Goal: Task Accomplishment & Management: Use online tool/utility

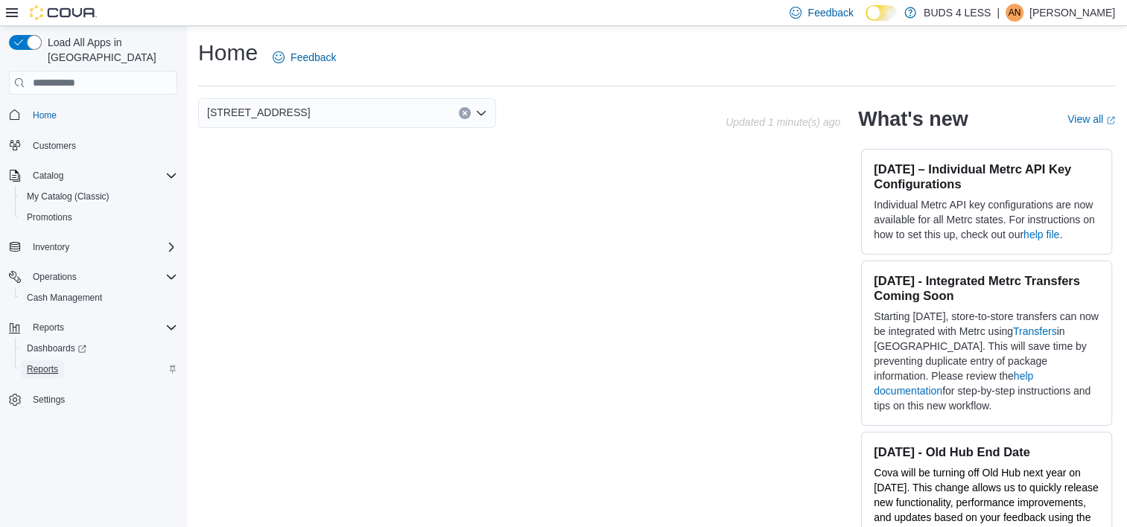
click at [53, 363] on span "Reports" at bounding box center [42, 369] width 31 height 12
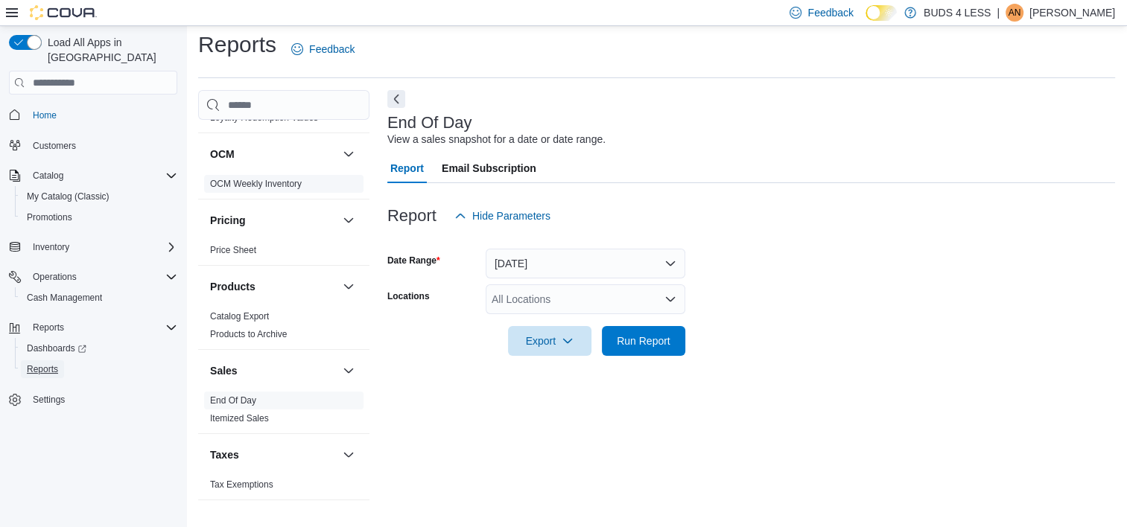
scroll to position [295, 0]
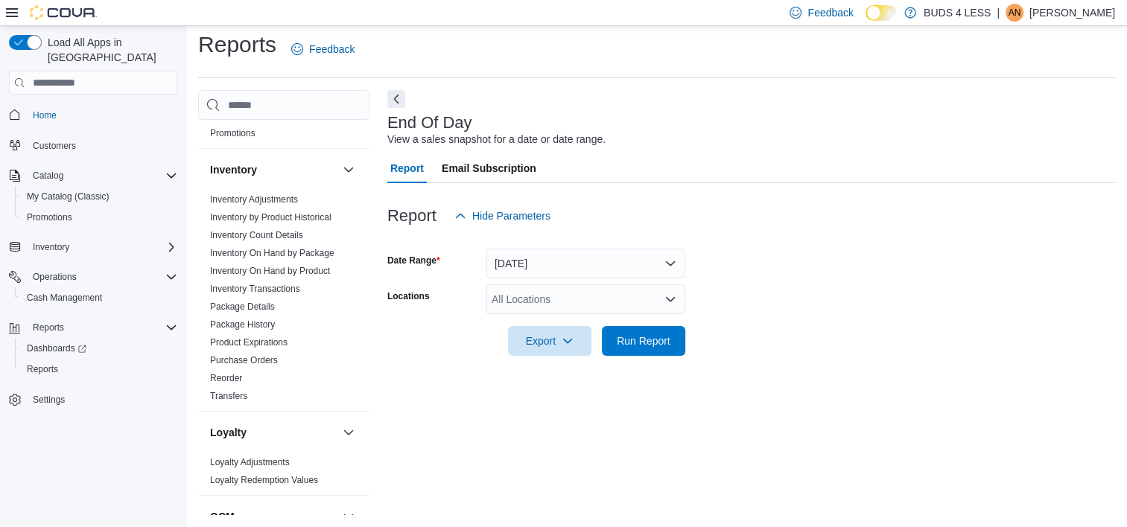
click at [558, 303] on div "All Locations" at bounding box center [586, 299] width 200 height 30
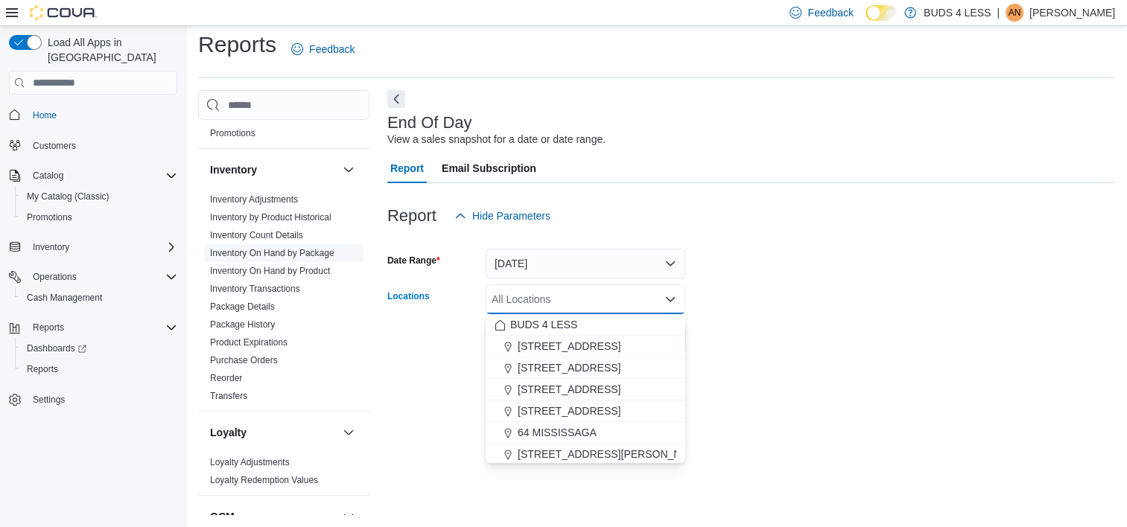
click at [313, 258] on link "Inventory On Hand by Package" at bounding box center [272, 253] width 124 height 10
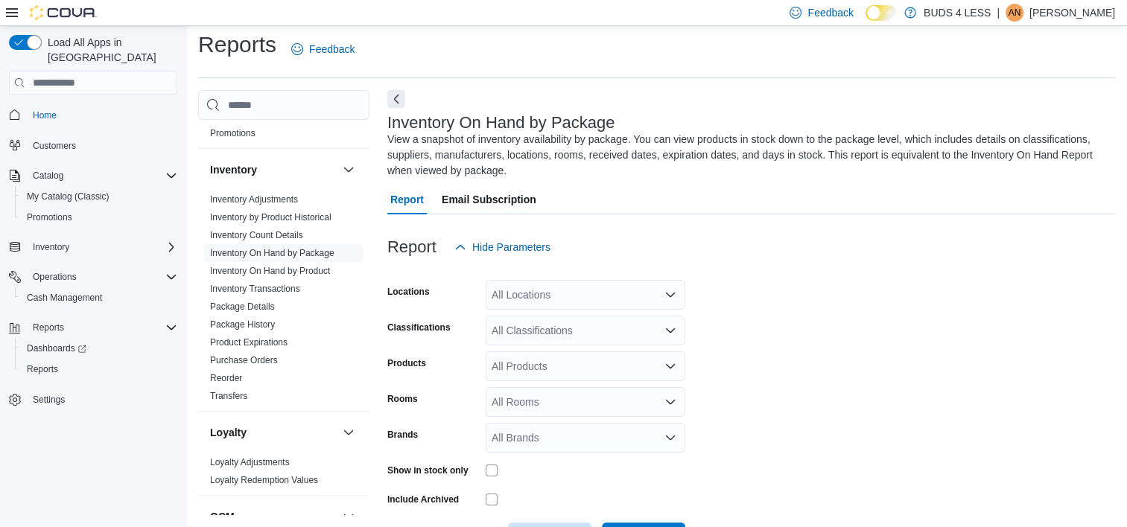
scroll to position [63, 0]
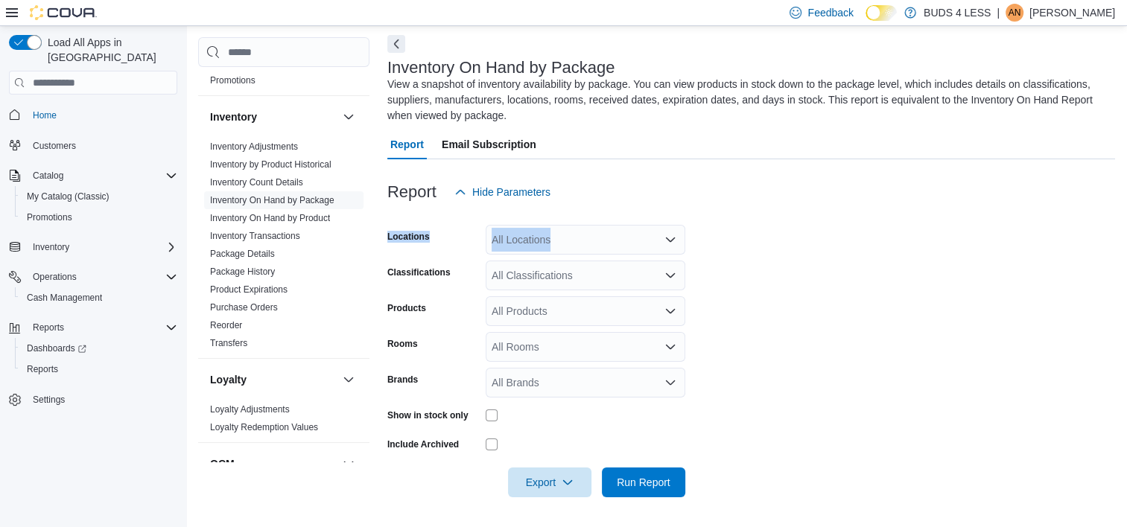
drag, startPoint x: 566, startPoint y: 223, endPoint x: 567, endPoint y: 232, distance: 9.1
click at [567, 232] on form "Locations All Locations Classifications All Classifications Products All Produc…" at bounding box center [751, 352] width 728 height 290
drag, startPoint x: 567, startPoint y: 232, endPoint x: 564, endPoint y: 243, distance: 11.1
click at [564, 241] on div "All Locations" at bounding box center [586, 240] width 200 height 30
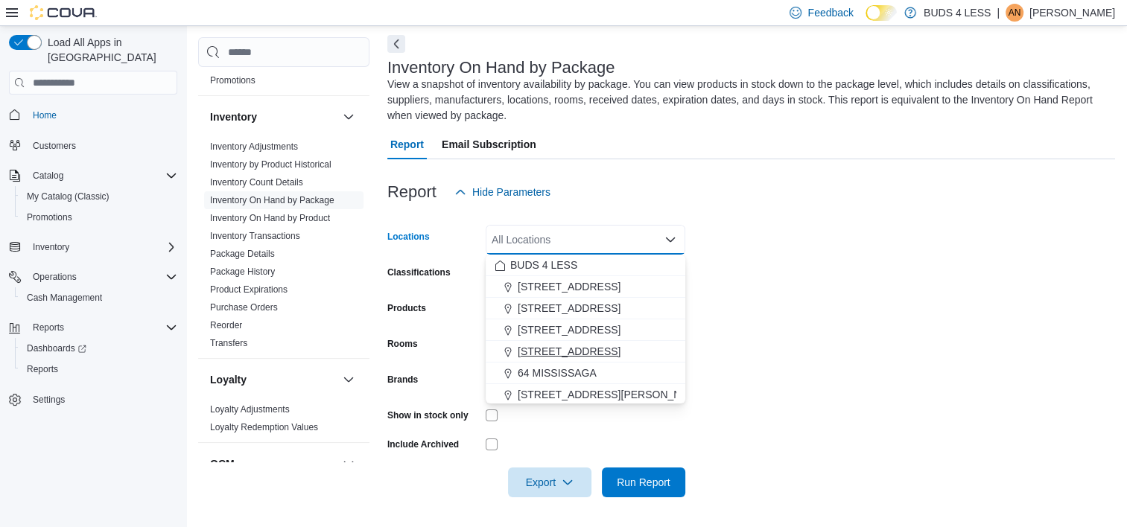
click at [608, 349] on span "[STREET_ADDRESS]" at bounding box center [569, 351] width 103 height 15
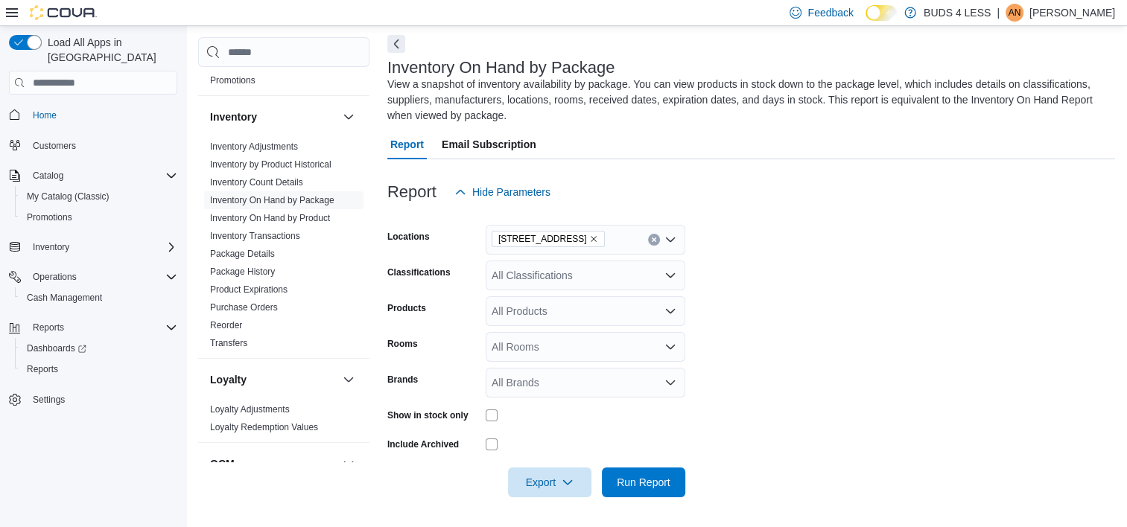
click at [763, 310] on form "Locations 489 Yonge St, Unit 2 Classifications All Classifications Products All…" at bounding box center [751, 352] width 728 height 290
click at [573, 277] on div "All Classifications" at bounding box center [586, 276] width 200 height 30
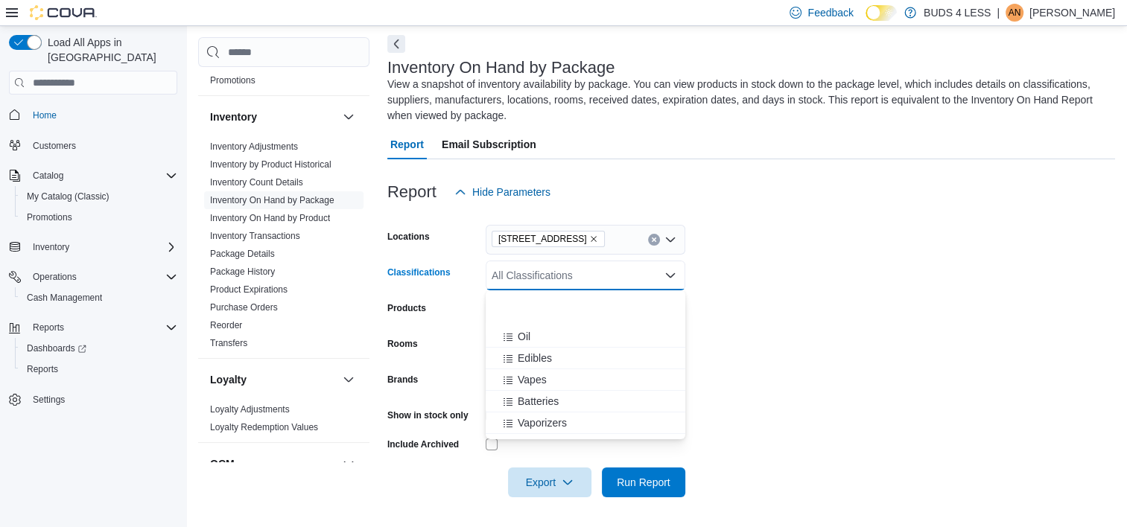
scroll to position [223, 0]
click at [567, 336] on div "Vaporizers" at bounding box center [586, 336] width 182 height 15
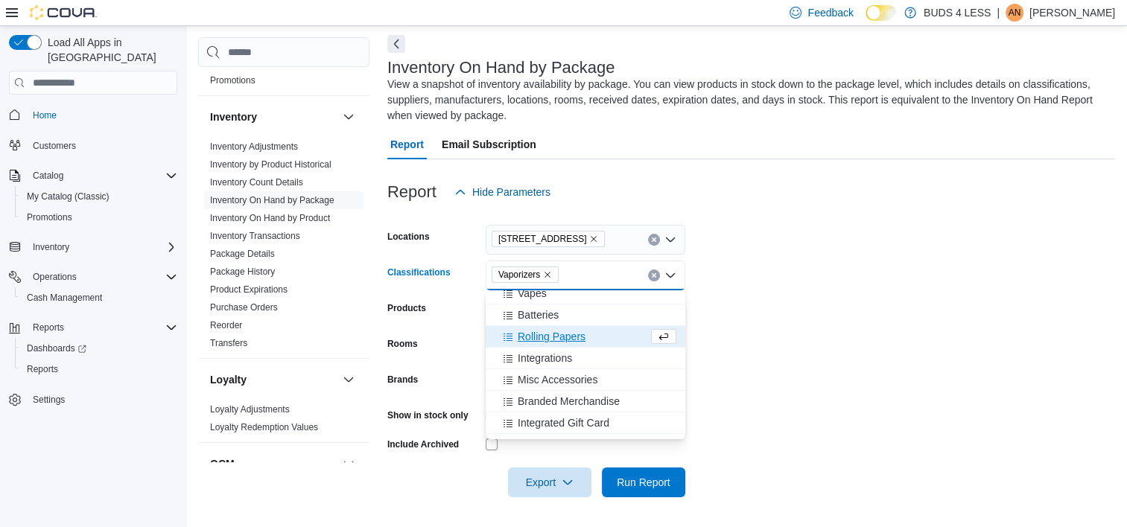
click at [560, 334] on span "Rolling Papers" at bounding box center [552, 336] width 68 height 15
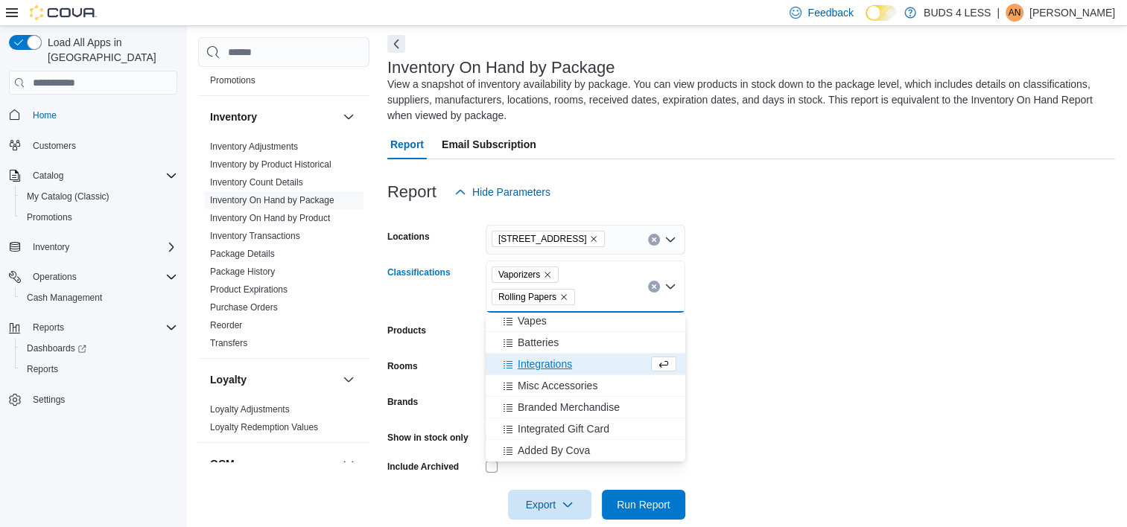
scroll to position [217, 0]
click at [559, 383] on span "Misc Accessories" at bounding box center [558, 386] width 80 height 15
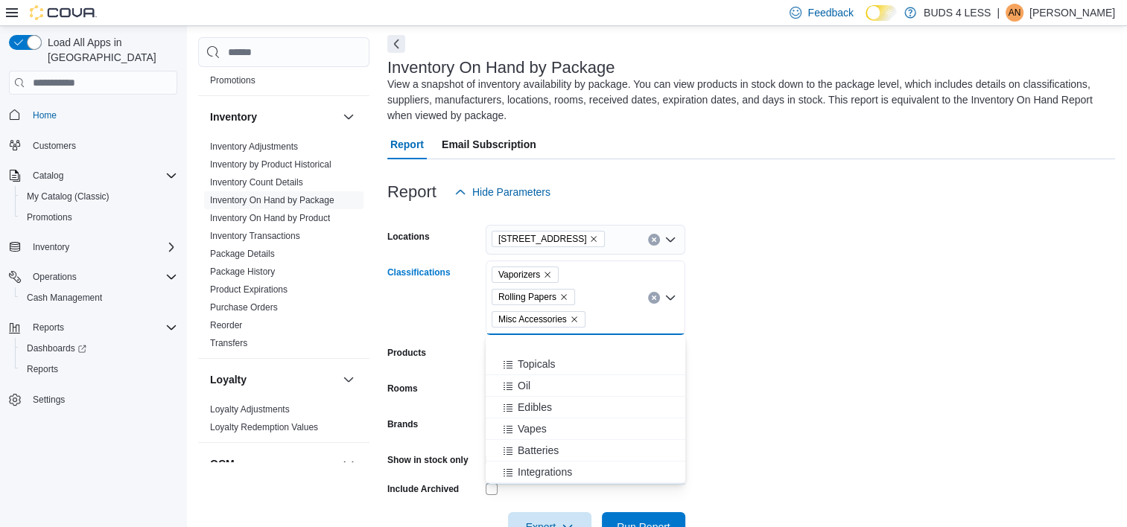
scroll to position [197, 0]
click at [547, 387] on span "Batteries" at bounding box center [538, 386] width 41 height 15
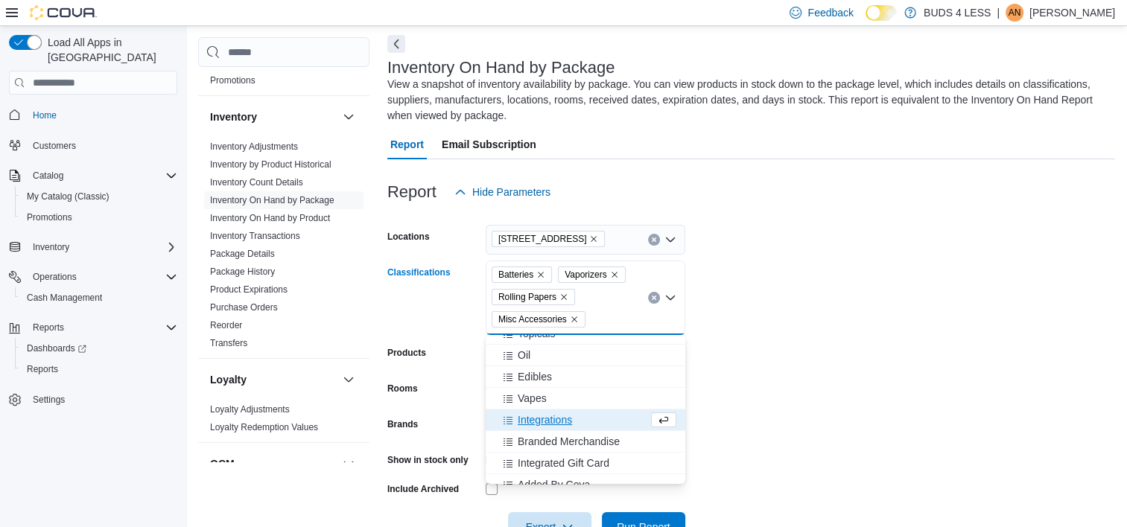
scroll to position [175, 0]
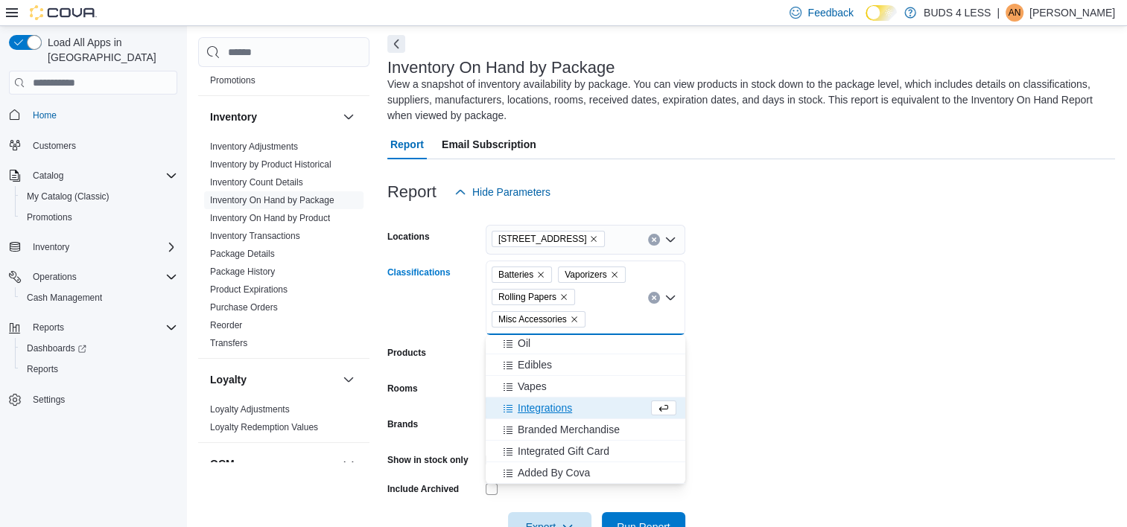
click at [560, 298] on icon "Remove Rolling Papers from selection in this group" at bounding box center [563, 297] width 9 height 9
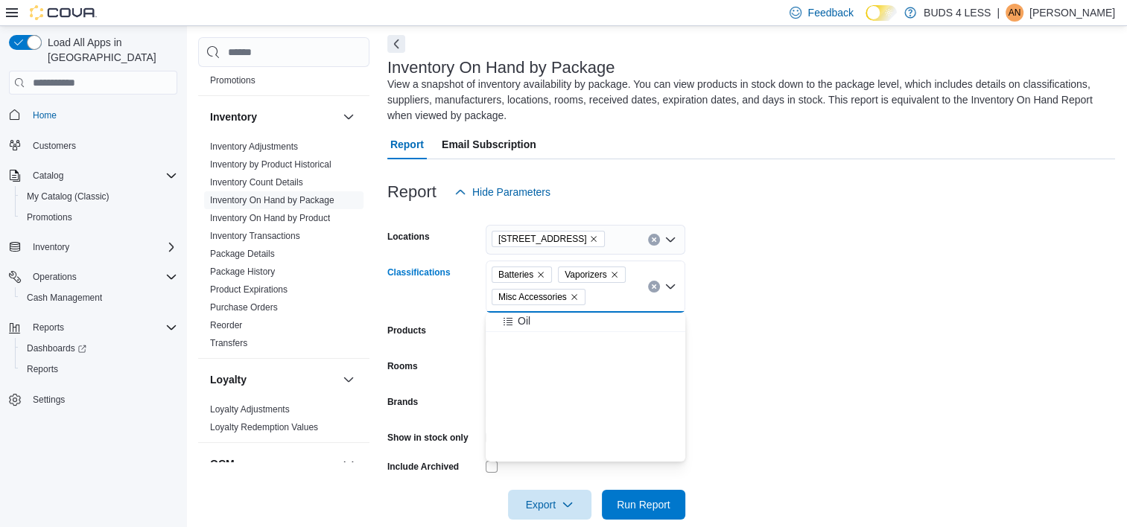
scroll to position [0, 0]
click at [541, 274] on icon "Remove Batteries from selection in this group" at bounding box center [541, 276] width 6 height 6
click at [541, 274] on span "Vaporizers" at bounding box center [525, 274] width 54 height 15
click at [547, 270] on icon "Remove Vaporizers from selection in this group" at bounding box center [547, 274] width 9 height 9
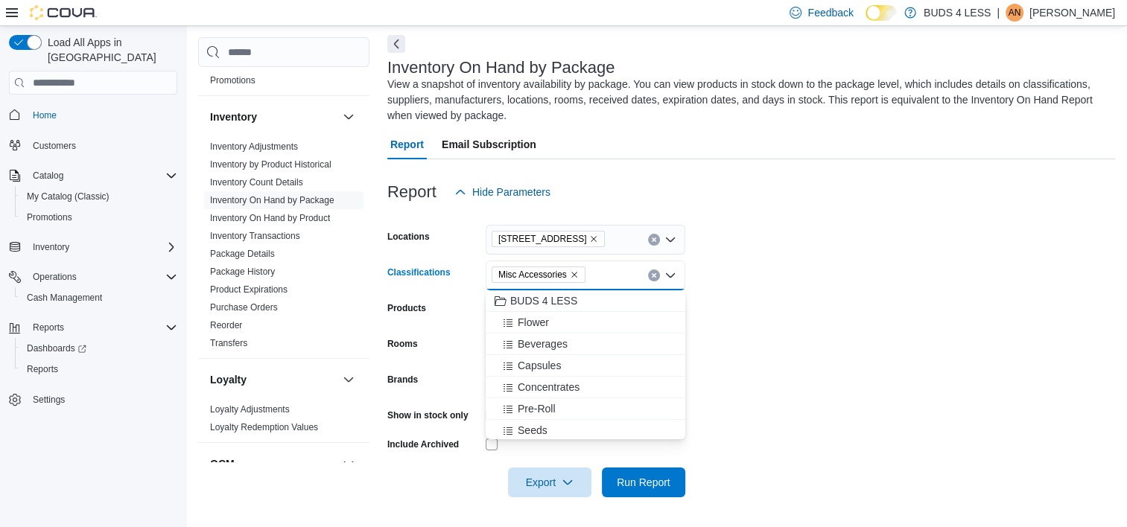
click at [995, 479] on form "Locations 489 Yonge St, Unit 2 Classifications Misc Accessories Combo box. Sele…" at bounding box center [751, 352] width 728 height 290
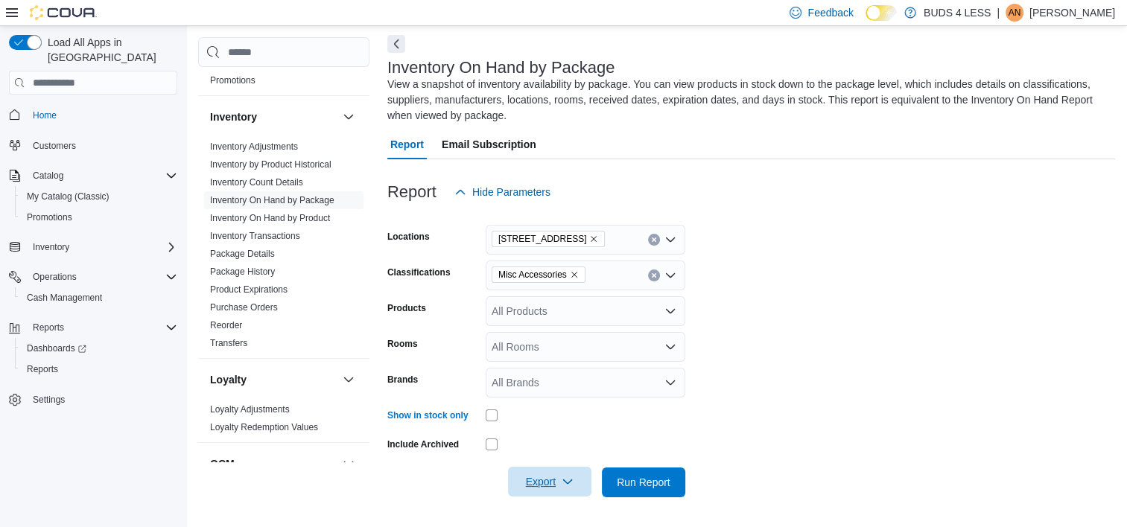
click at [559, 477] on span "Export" at bounding box center [550, 482] width 66 height 30
click at [566, 396] on span "Export to Excel" at bounding box center [551, 392] width 67 height 12
click at [572, 487] on icon "button" at bounding box center [568, 482] width 12 height 12
click at [563, 391] on span "Export to Excel" at bounding box center [551, 392] width 67 height 12
click at [570, 273] on icon "Remove Misc Accessories from selection in this group" at bounding box center [574, 274] width 9 height 9
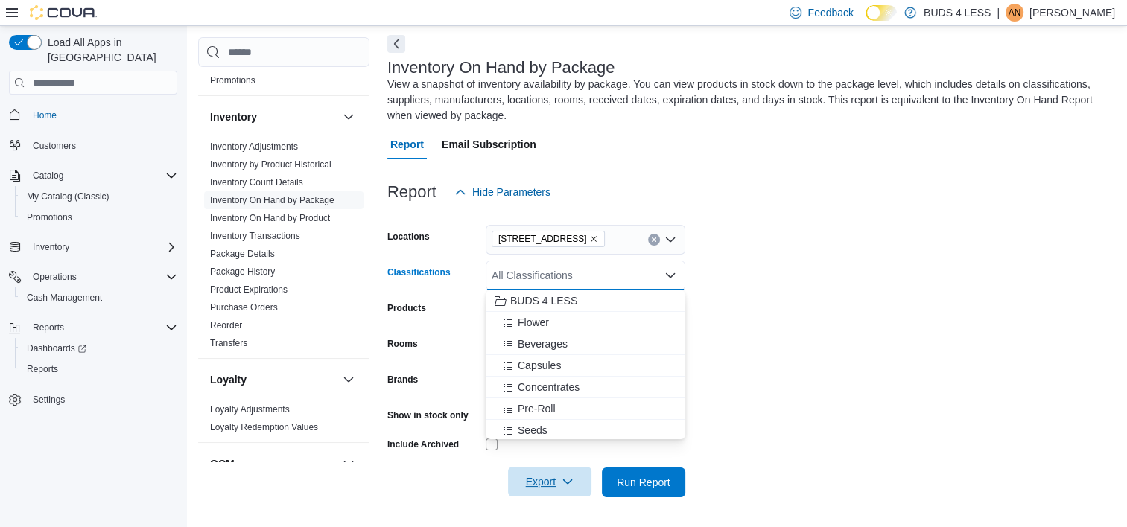
click at [570, 273] on div "All Classifications Combo box. Selected. Combo box input. All Classifications. …" at bounding box center [586, 276] width 200 height 30
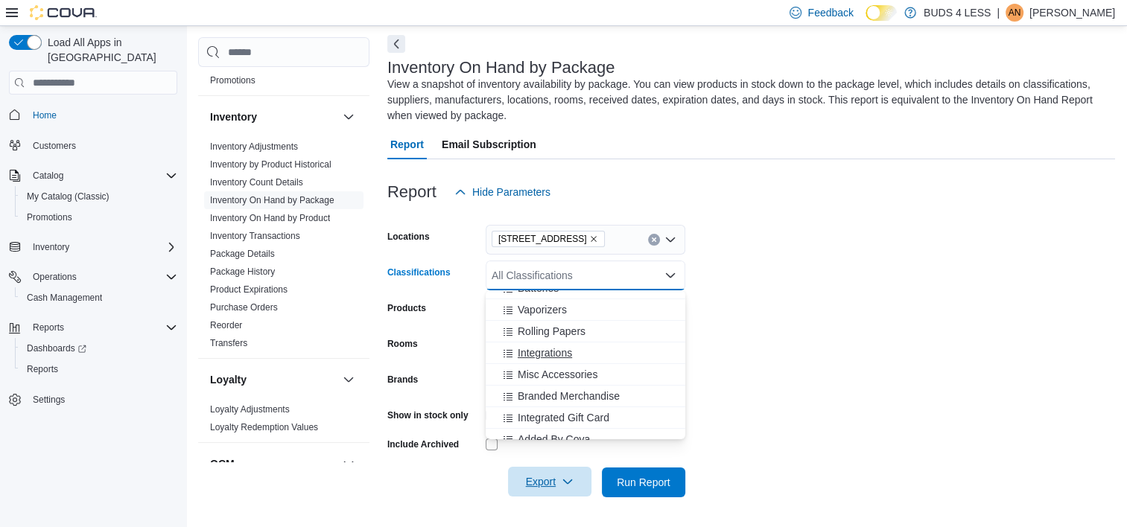
scroll to position [261, 0]
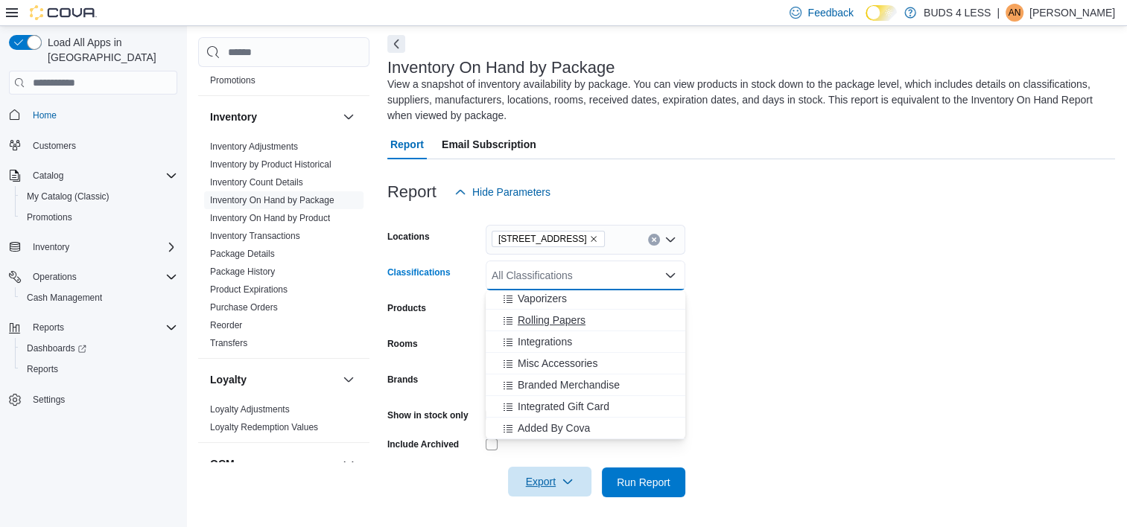
click at [538, 311] on button "Rolling Papers" at bounding box center [586, 321] width 200 height 22
click at [537, 322] on span "Vaporizers" at bounding box center [542, 320] width 49 height 15
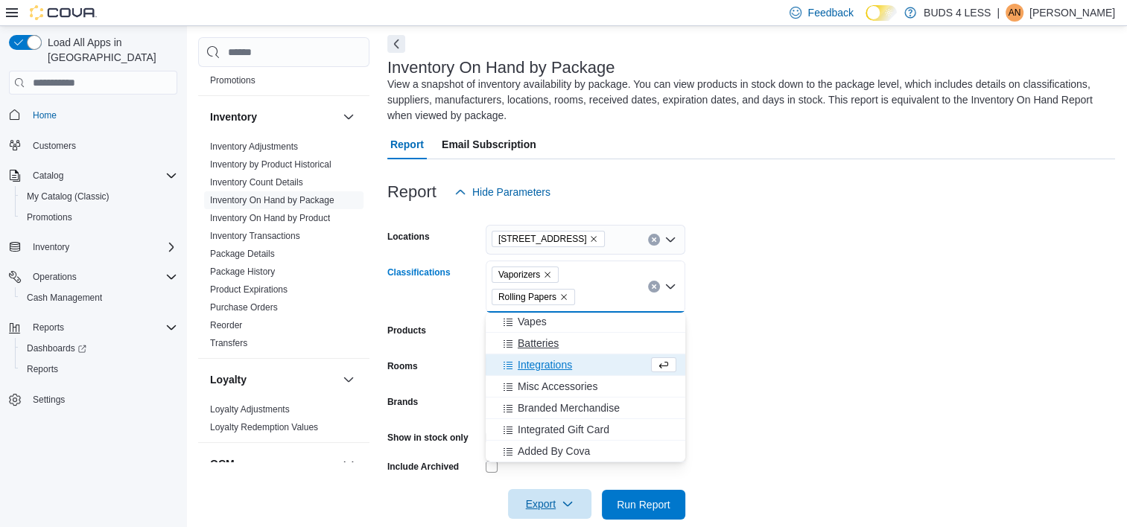
click at [536, 347] on span "Batteries" at bounding box center [538, 343] width 41 height 15
drag, startPoint x: 897, startPoint y: 454, endPoint x: 808, endPoint y: 439, distance: 90.0
click at [897, 454] on form "Locations 489 Yonge St, Unit 2 Classifications Batteries Vaporizers Rolling Pap…" at bounding box center [751, 363] width 728 height 313
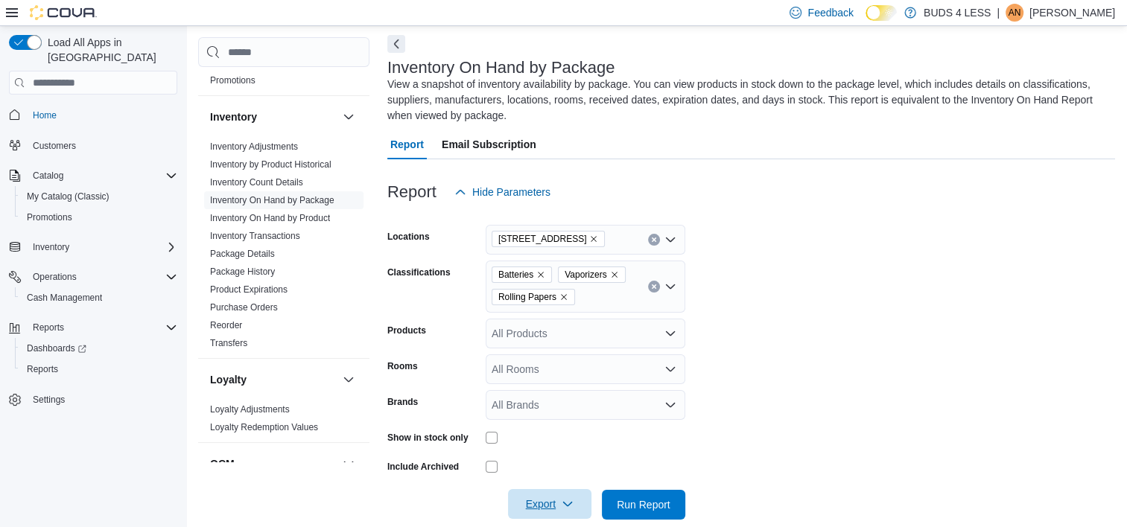
click at [576, 503] on span "Export" at bounding box center [550, 504] width 66 height 30
click at [578, 416] on span "Export to Excel" at bounding box center [551, 414] width 67 height 12
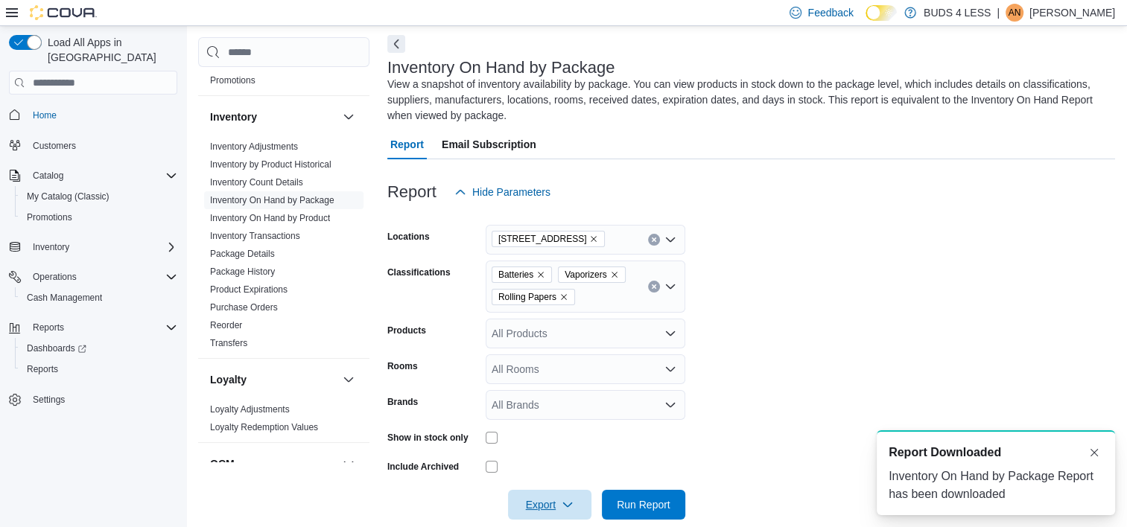
scroll to position [0, 0]
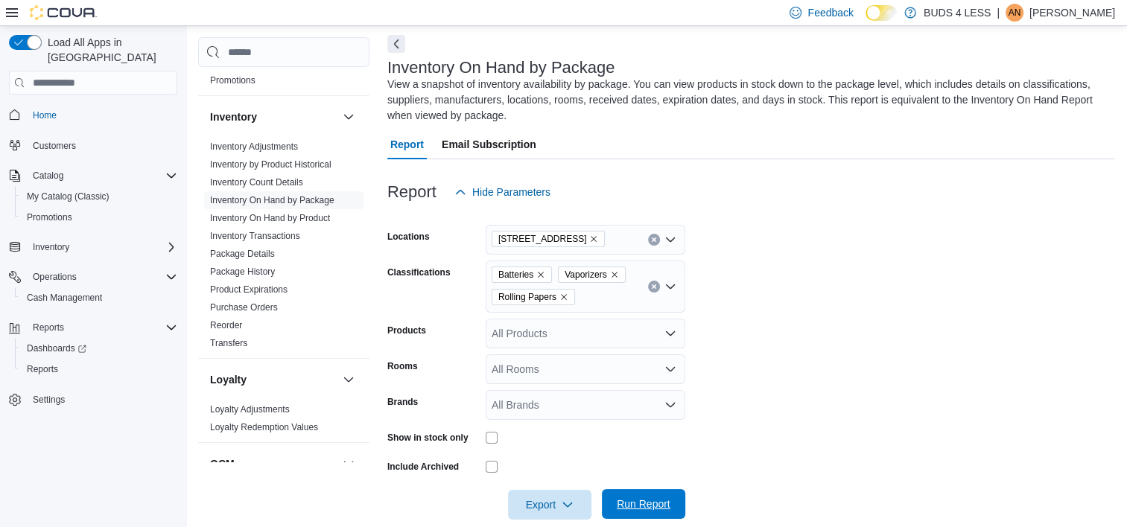
click at [646, 509] on span "Run Report" at bounding box center [644, 504] width 54 height 15
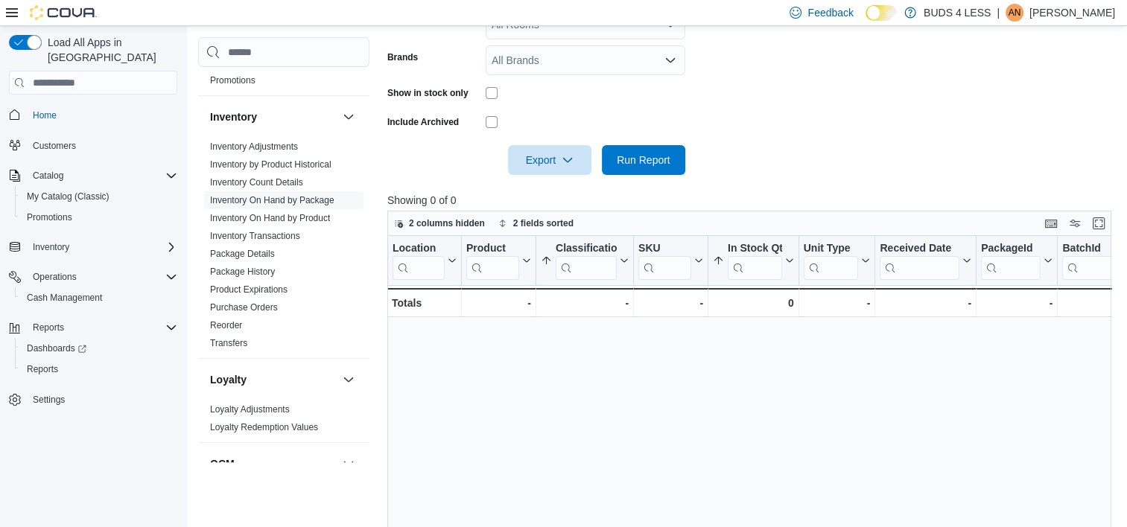
scroll to position [227, 0]
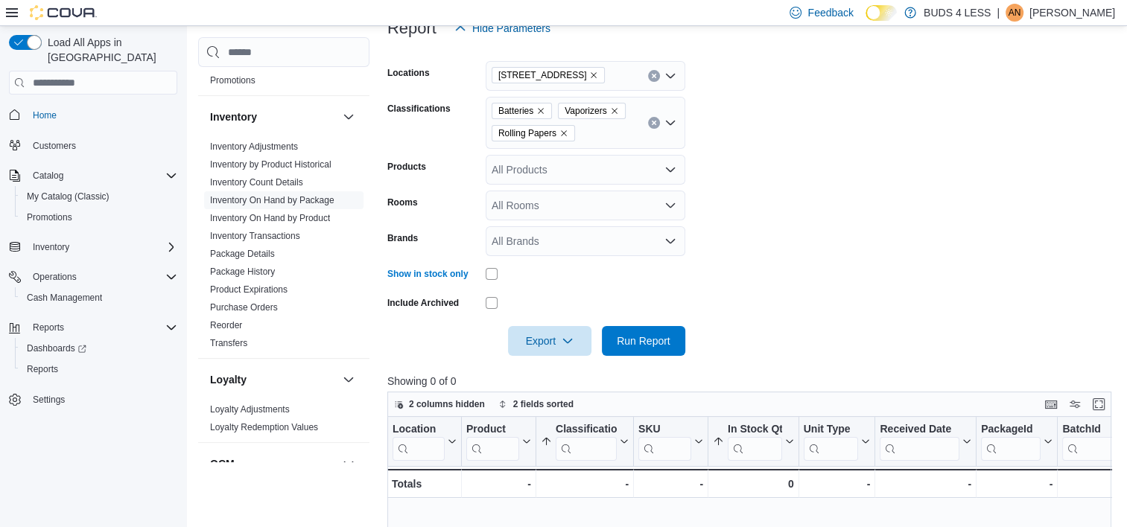
click at [704, 134] on form "Locations [STREET_ADDRESS] Classifications Batteries Vaporizers Rolling Papers …" at bounding box center [752, 199] width 731 height 313
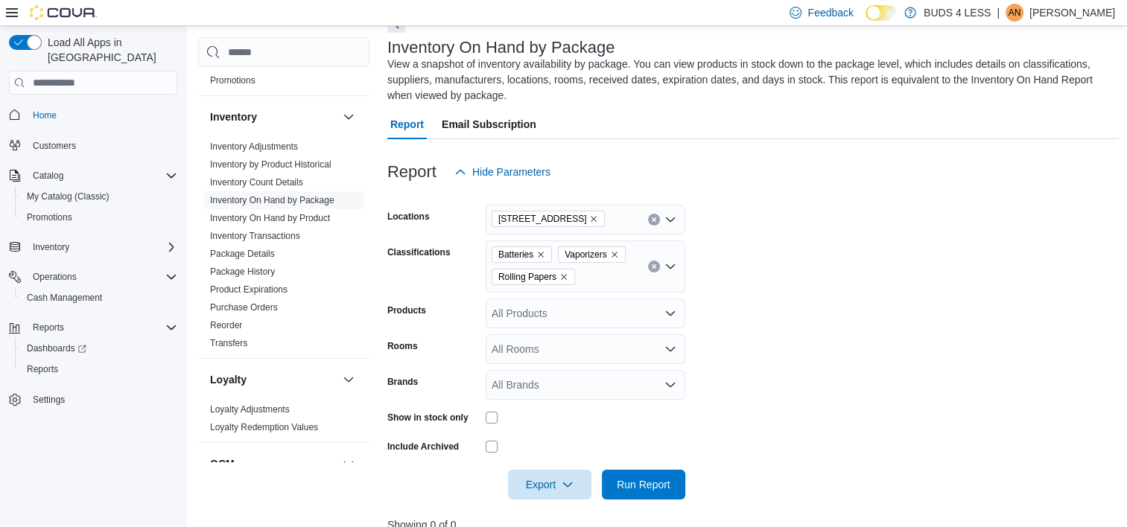
scroll to position [0, 0]
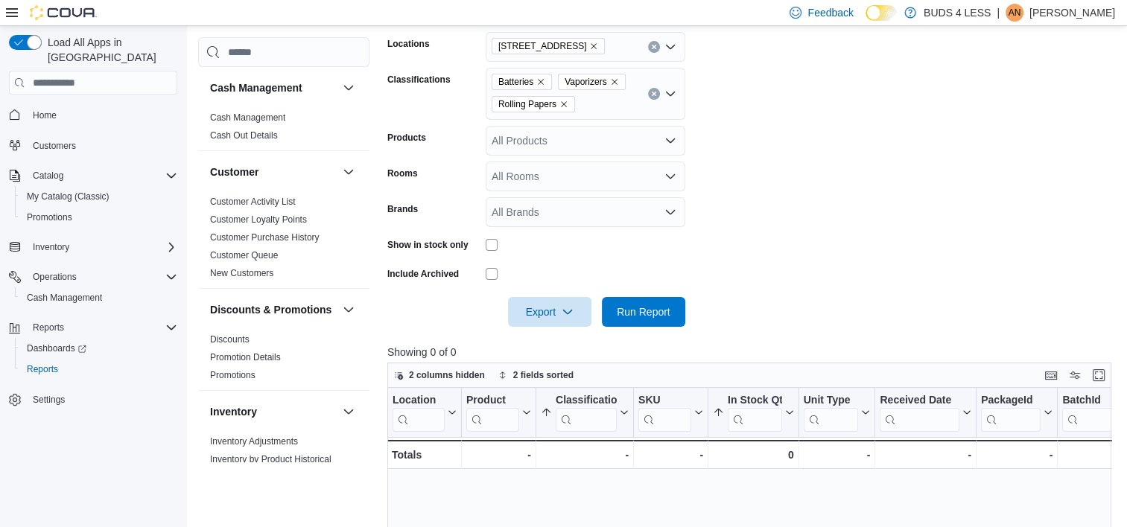
scroll to position [436, 0]
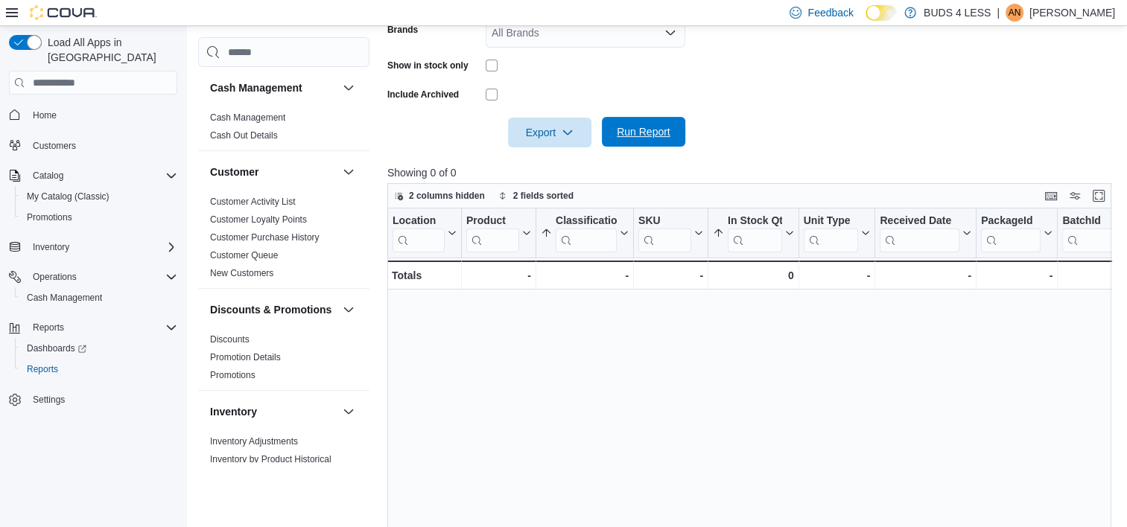
click at [638, 128] on span "Run Report" at bounding box center [644, 131] width 54 height 15
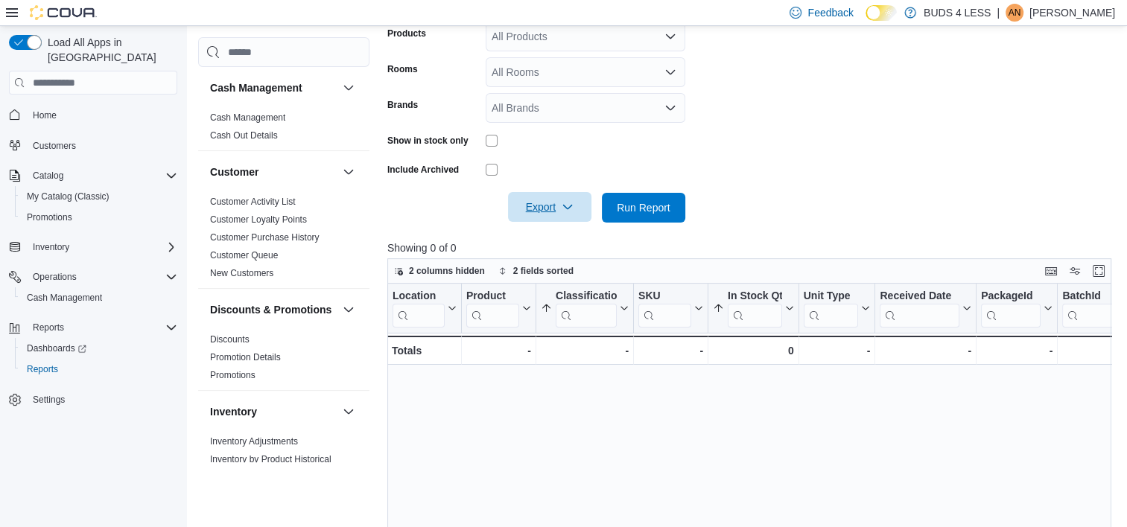
scroll to position [212, 0]
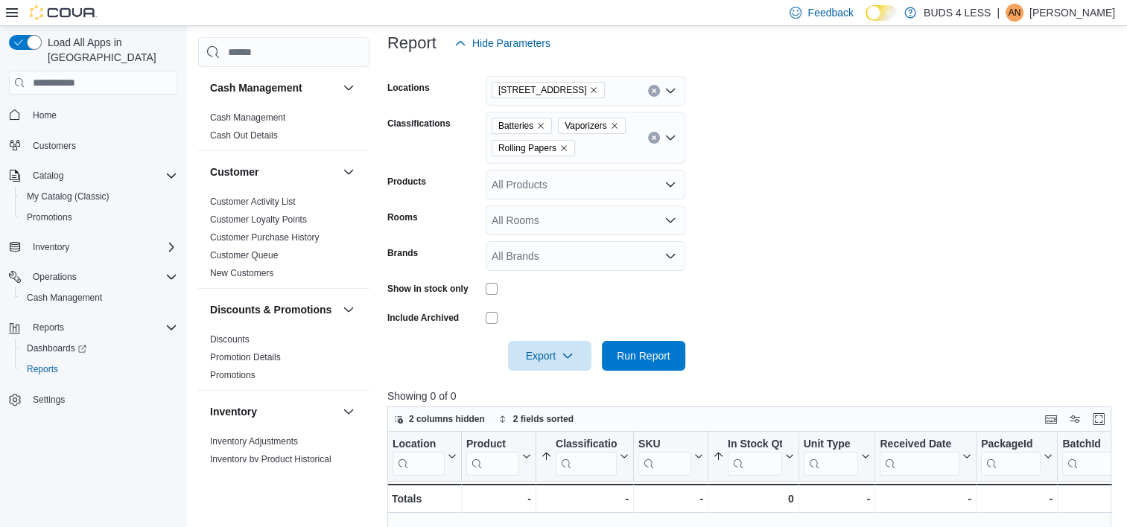
click at [534, 190] on div "All Products" at bounding box center [586, 185] width 200 height 30
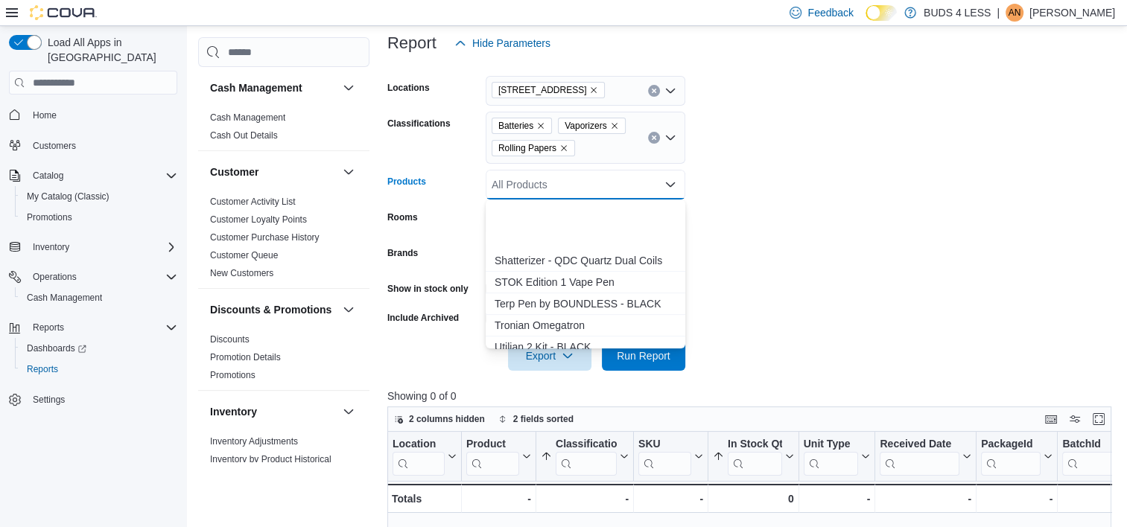
scroll to position [819, 0]
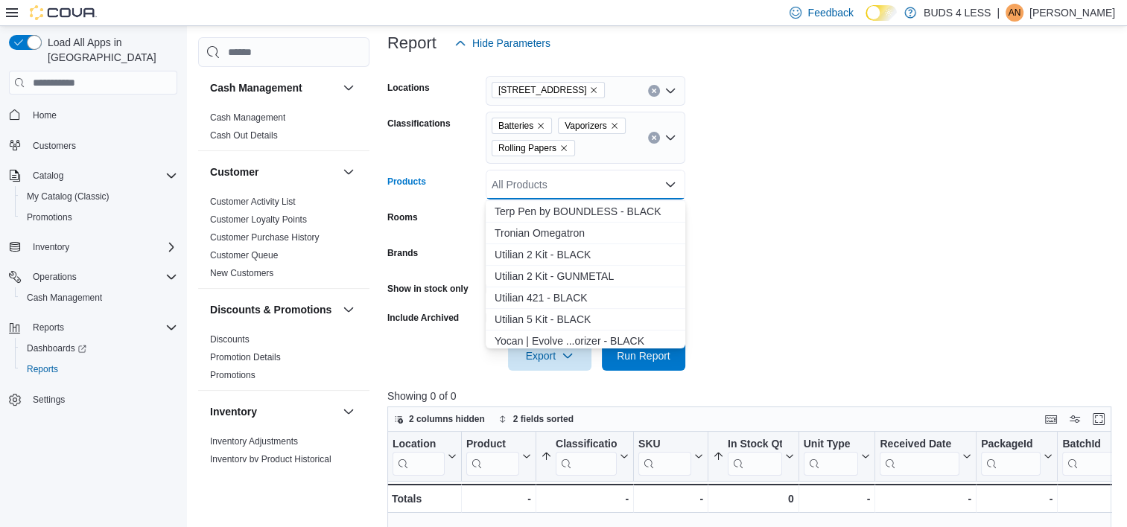
click at [743, 231] on form "Locations [STREET_ADDRESS] Classifications Batteries Vaporizers Rolling Papers …" at bounding box center [752, 214] width 731 height 313
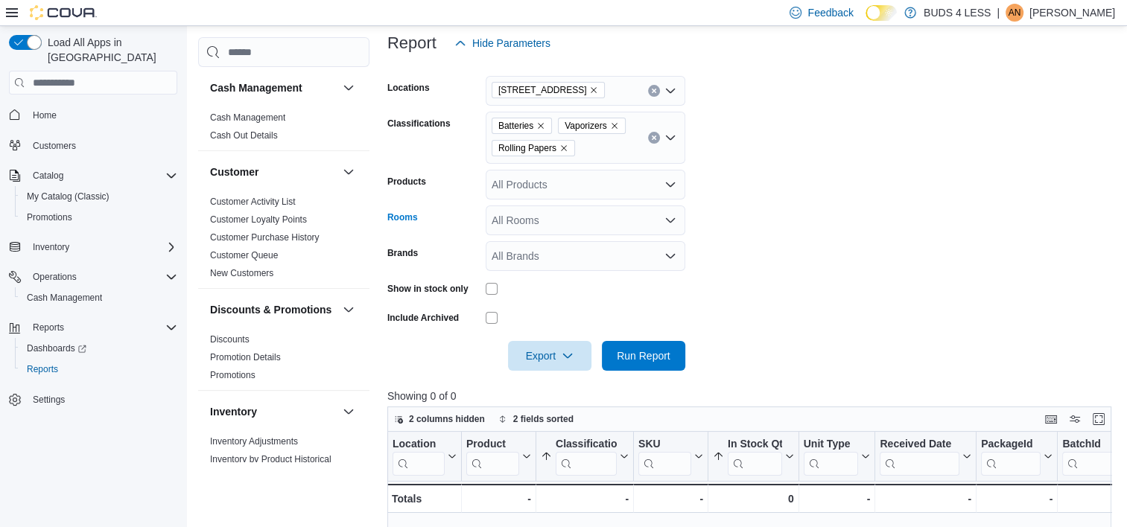
click at [509, 223] on div "All Rooms" at bounding box center [586, 221] width 200 height 30
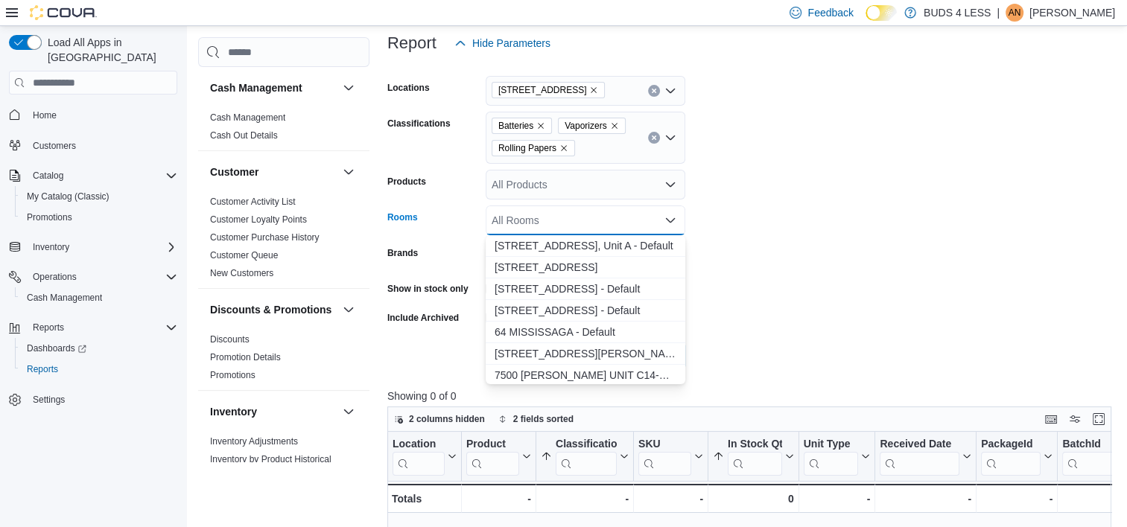
click at [736, 292] on form "Locations [STREET_ADDRESS] Classifications Batteries Vaporizers Rolling Papers …" at bounding box center [752, 214] width 731 height 313
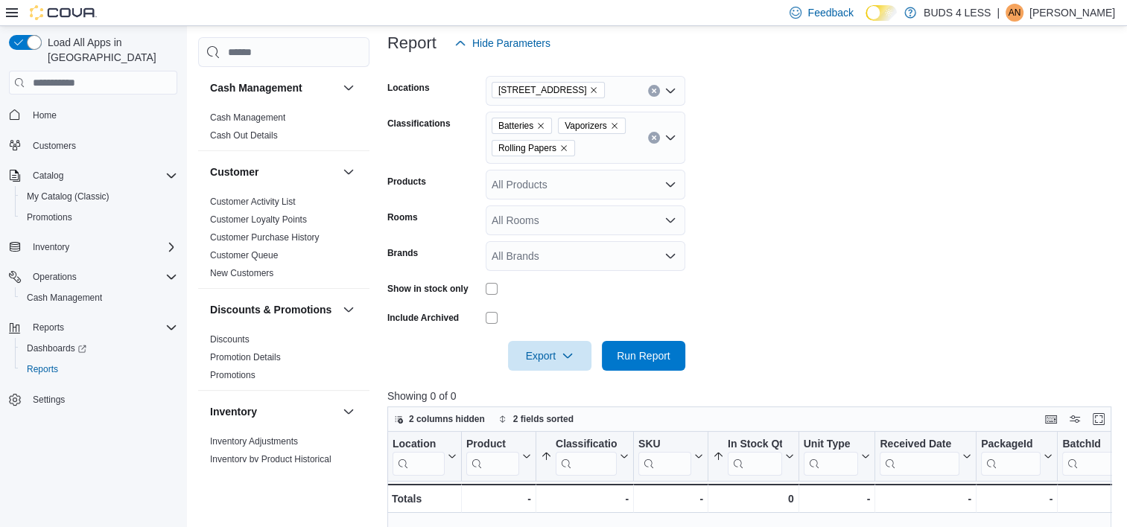
click at [655, 89] on icon "Clear input" at bounding box center [654, 91] width 4 height 4
click at [727, 402] on p "Showing 0 of 0" at bounding box center [752, 396] width 731 height 15
click at [667, 351] on span "Run Report" at bounding box center [644, 355] width 54 height 15
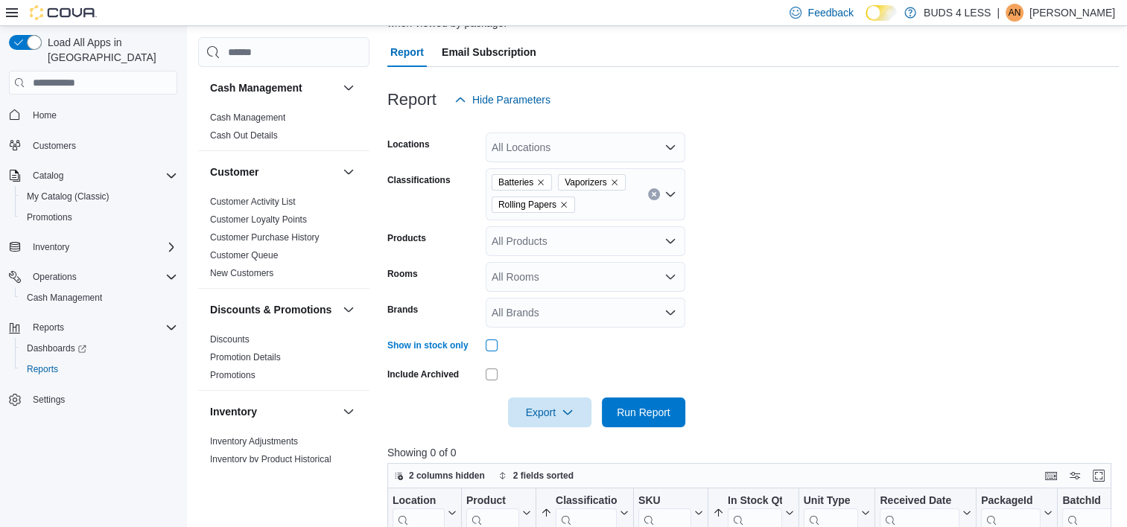
scroll to position [74, 0]
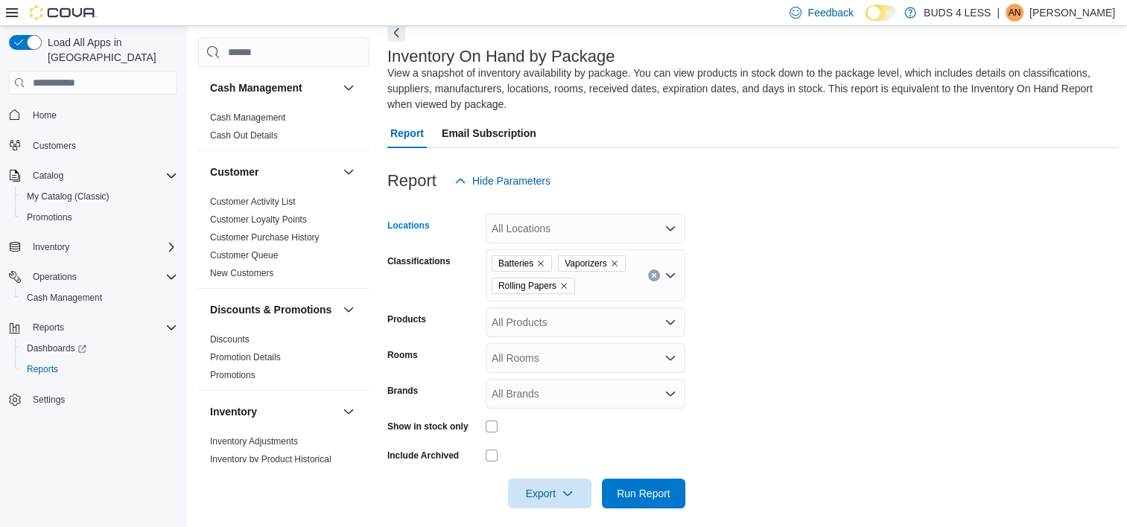
click at [553, 226] on div "All Locations" at bounding box center [586, 229] width 200 height 30
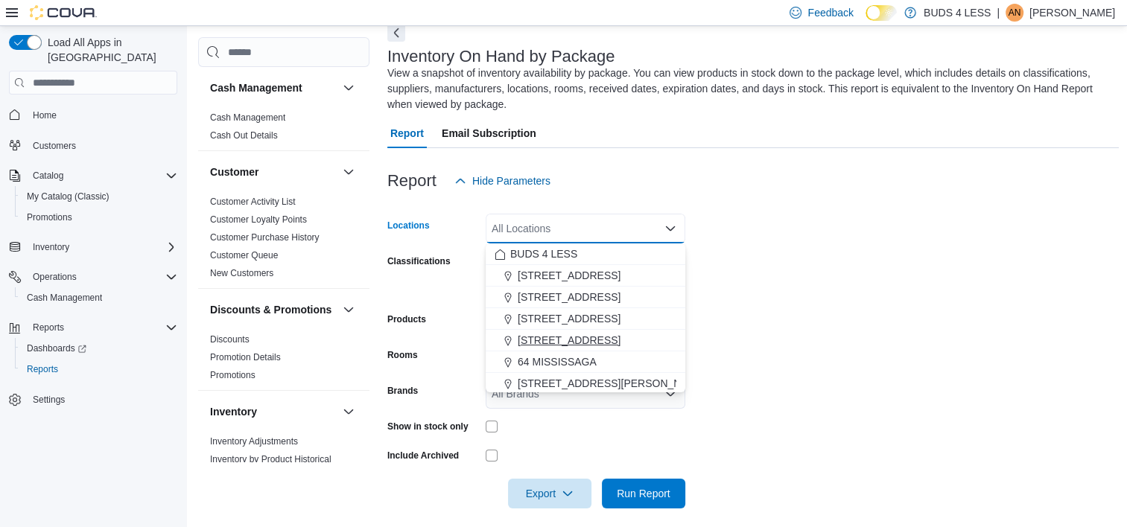
click at [593, 334] on span "[STREET_ADDRESS]" at bounding box center [569, 340] width 103 height 15
click at [735, 328] on form "Locations [STREET_ADDRESS] Combo box. Selected. [STREET_ADDRESS]. Press Backspa…" at bounding box center [752, 352] width 731 height 313
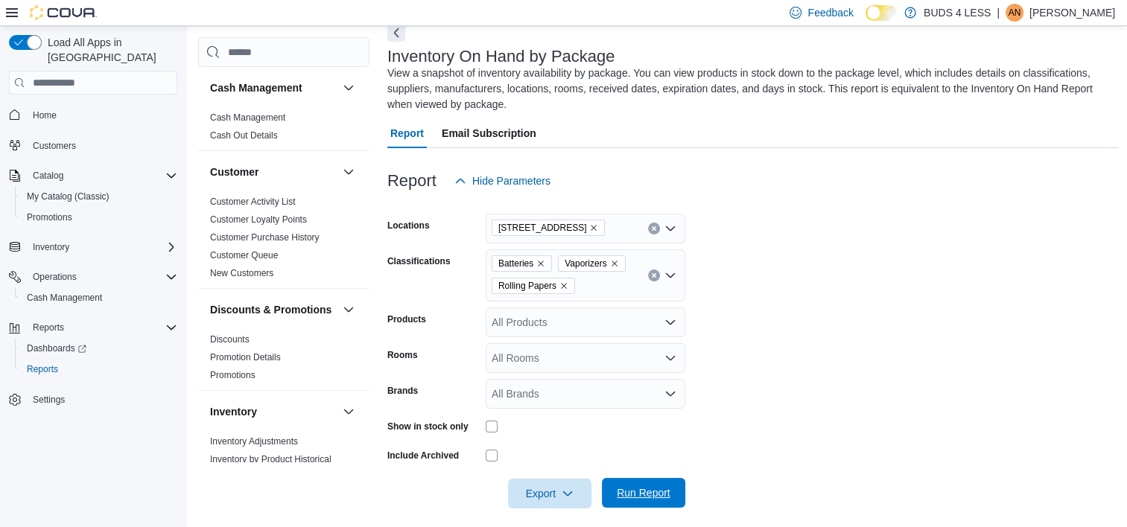
click at [652, 490] on span "Run Report" at bounding box center [644, 493] width 54 height 15
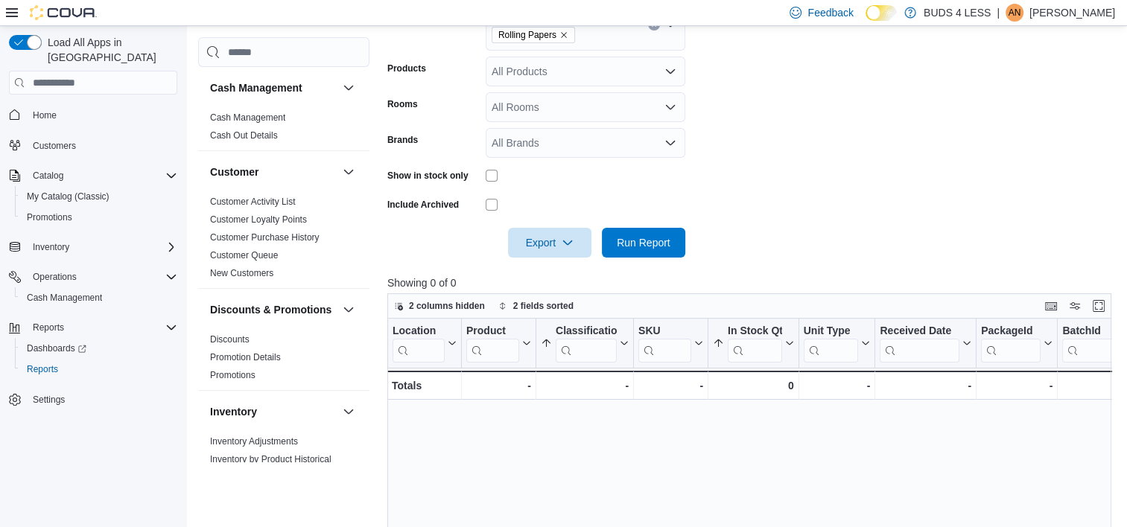
scroll to position [153, 0]
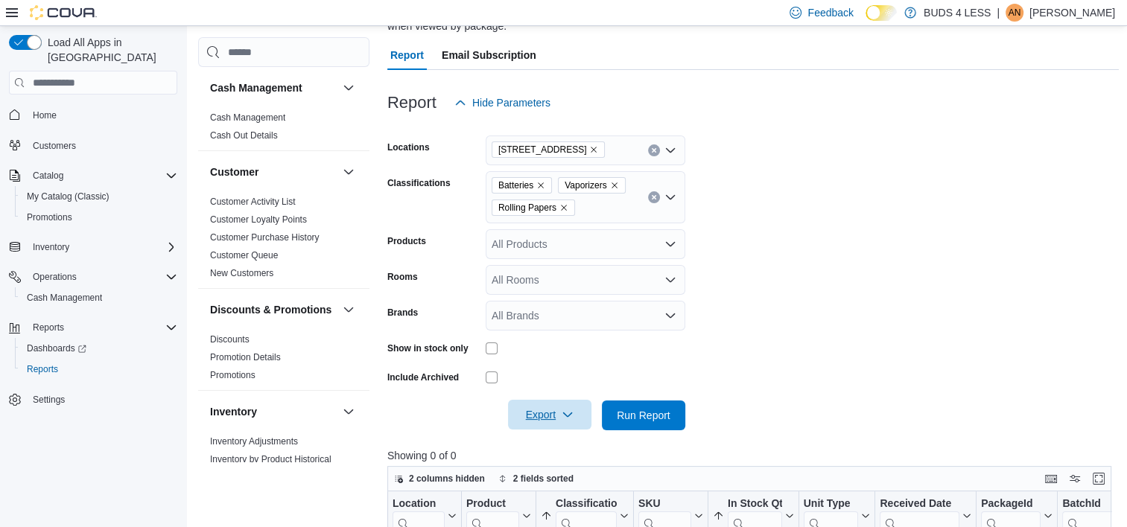
click at [558, 414] on span "Export" at bounding box center [550, 415] width 66 height 30
click at [554, 321] on span "Export to Excel" at bounding box center [551, 325] width 67 height 12
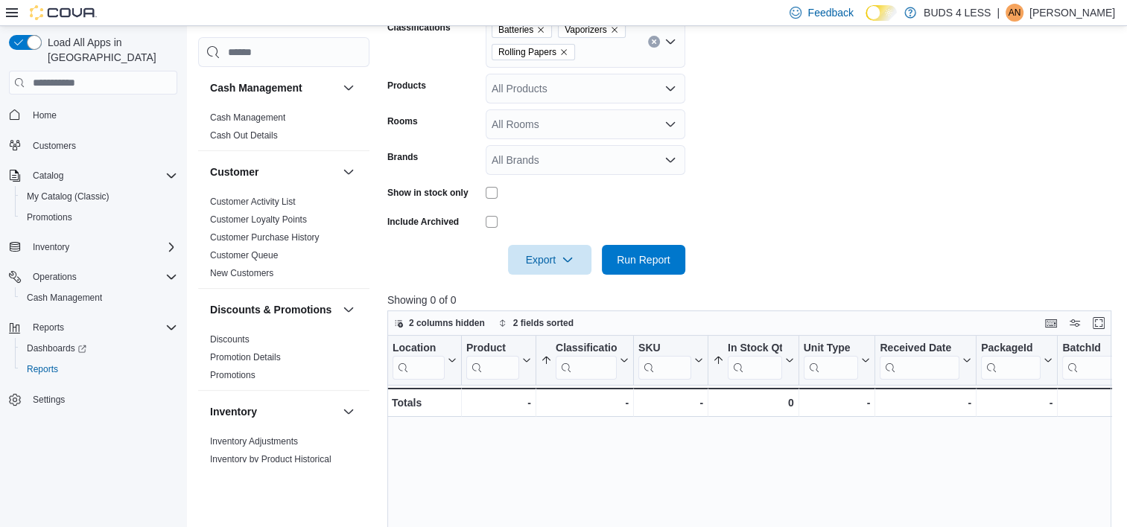
scroll to position [376, 0]
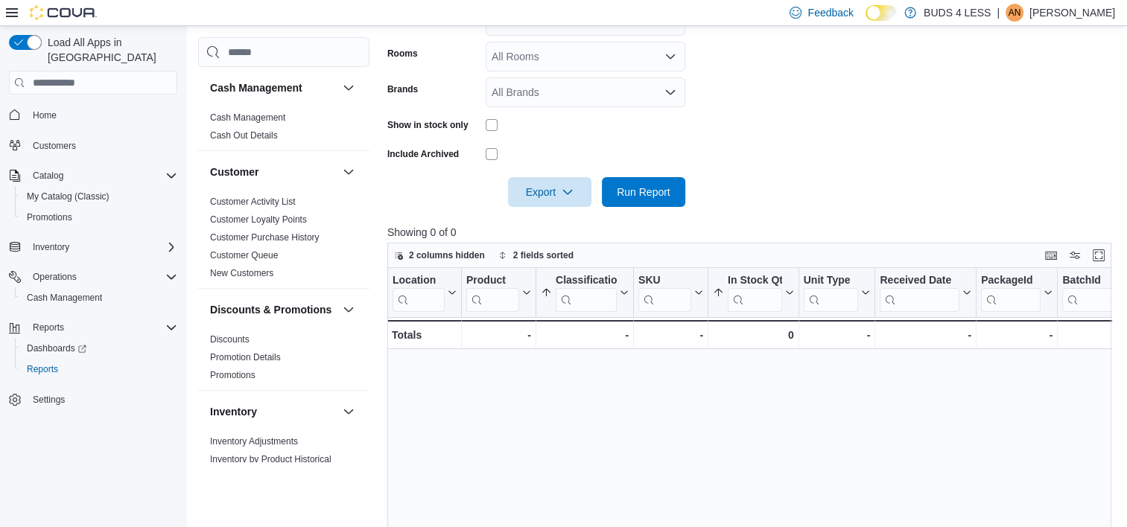
click at [739, 131] on form "Locations [STREET_ADDRESS] Classifications Batteries Vaporizers Rolling Papers …" at bounding box center [752, 50] width 731 height 313
click at [632, 192] on span "Run Report" at bounding box center [644, 191] width 54 height 15
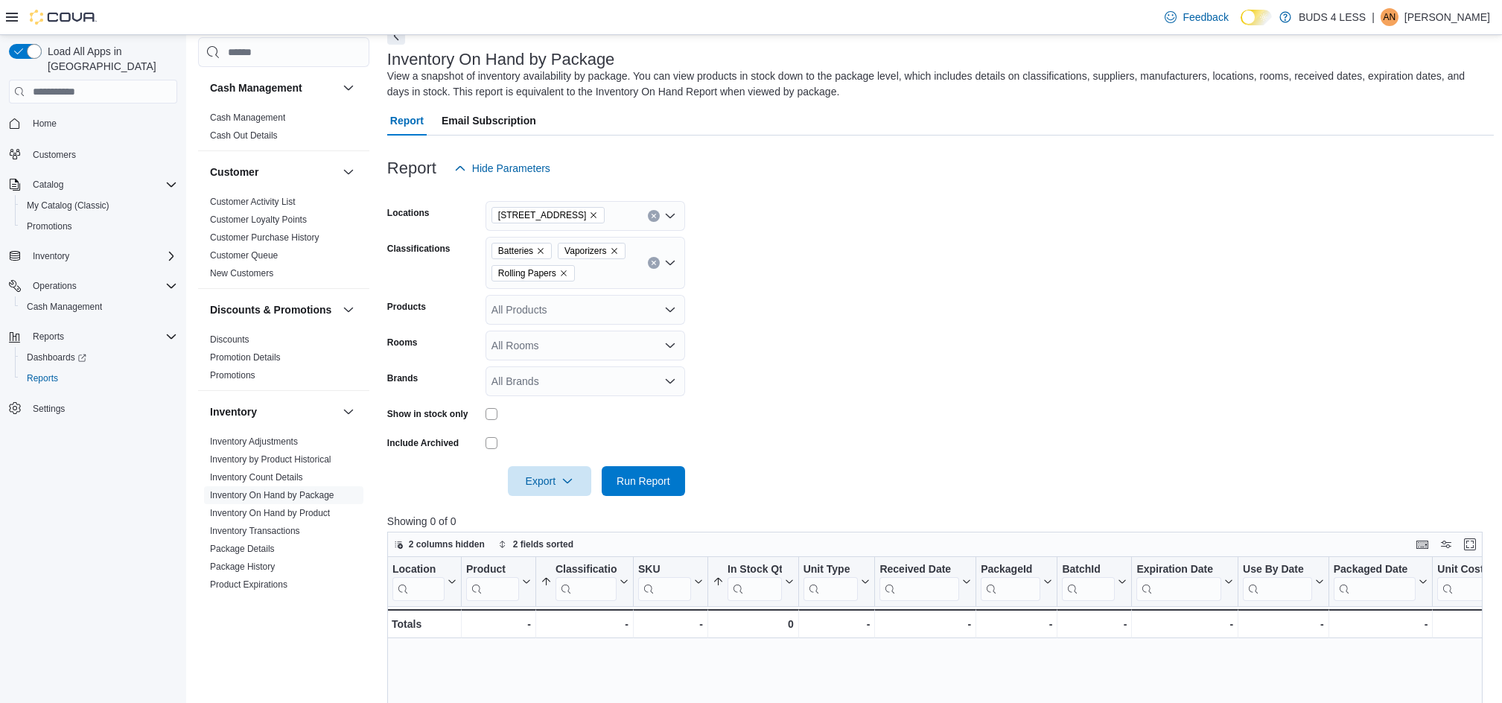
scroll to position [128, 0]
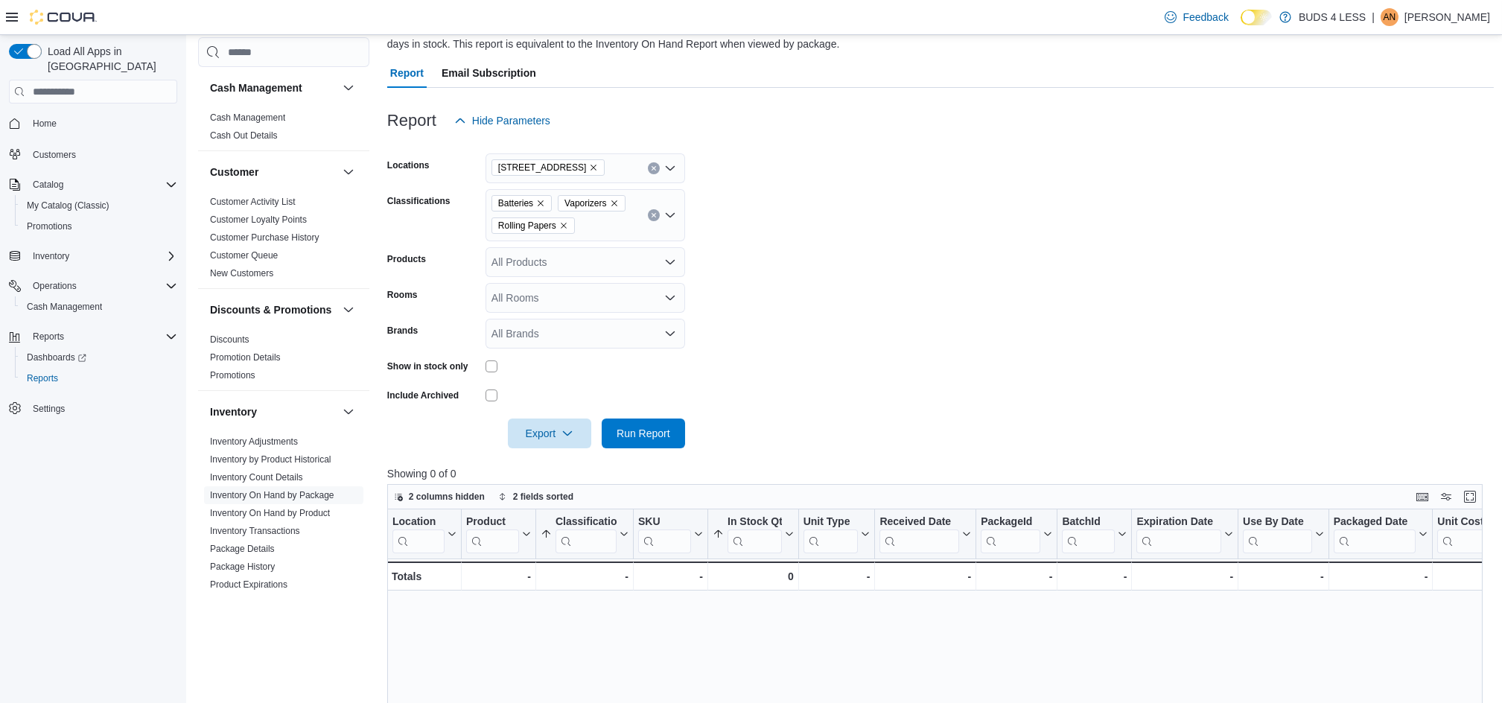
click at [614, 229] on div "Batteries Vaporizers Rolling Papers" at bounding box center [586, 215] width 200 height 52
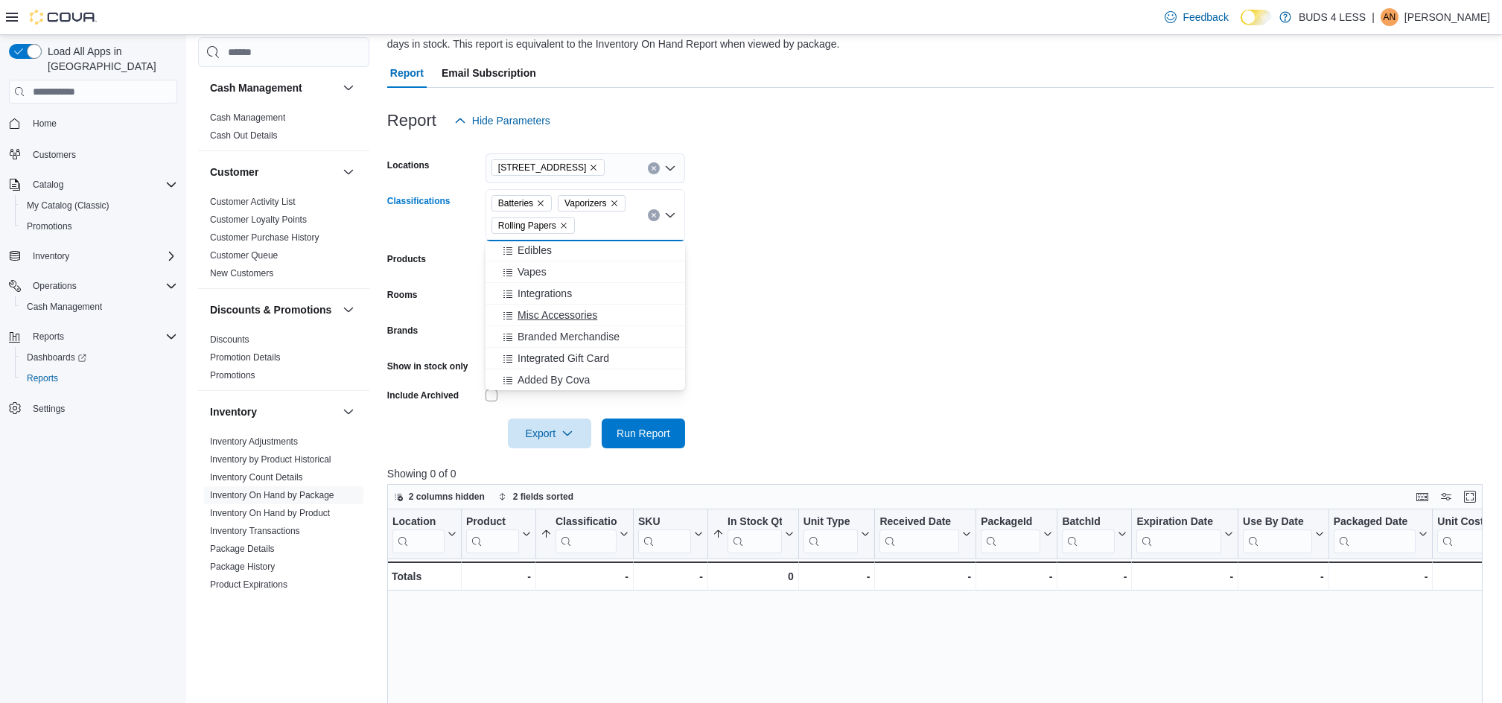
click at [553, 310] on span "Misc Accessories" at bounding box center [558, 315] width 80 height 15
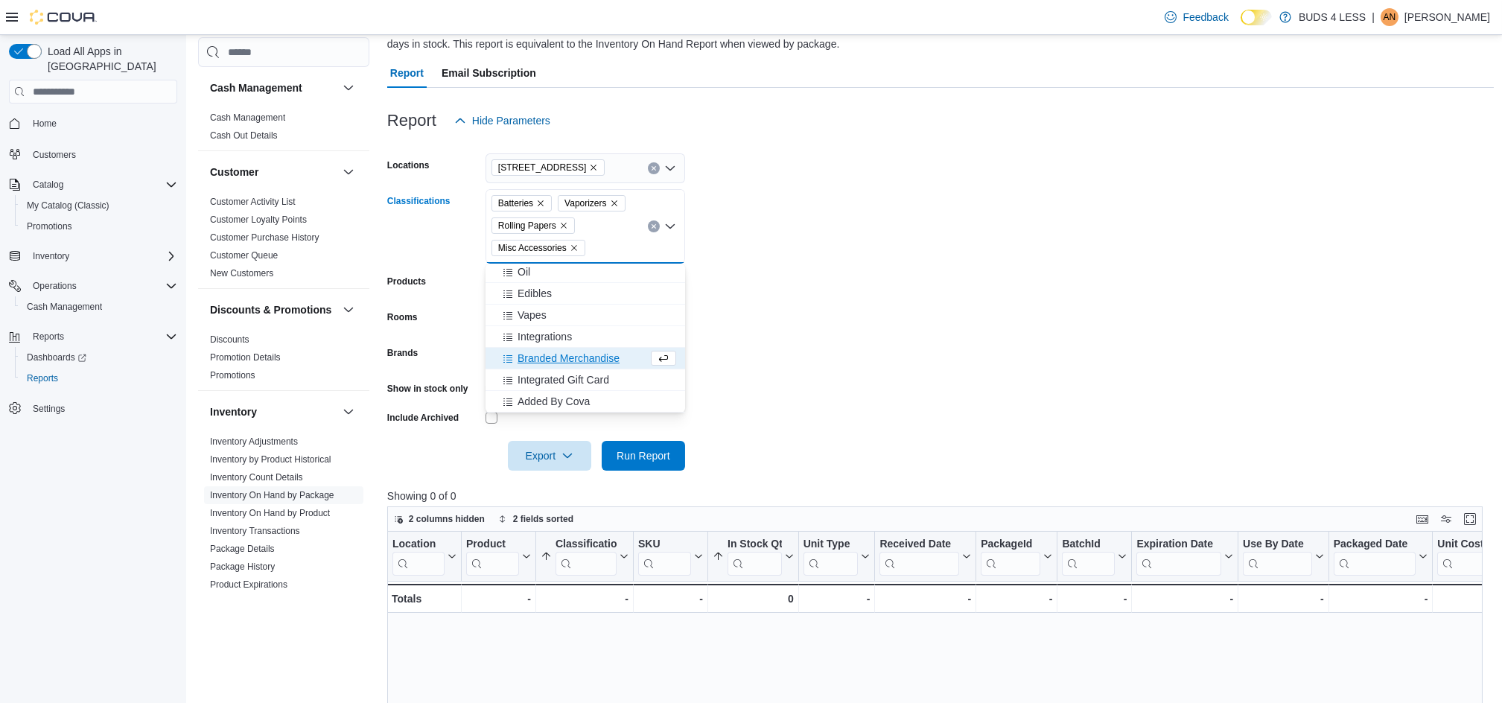
scroll to position [174, 0]
click at [740, 387] on form "Locations [STREET_ADDRESS] Classifications Batteries Vaporizers Rolling Papers …" at bounding box center [940, 303] width 1107 height 335
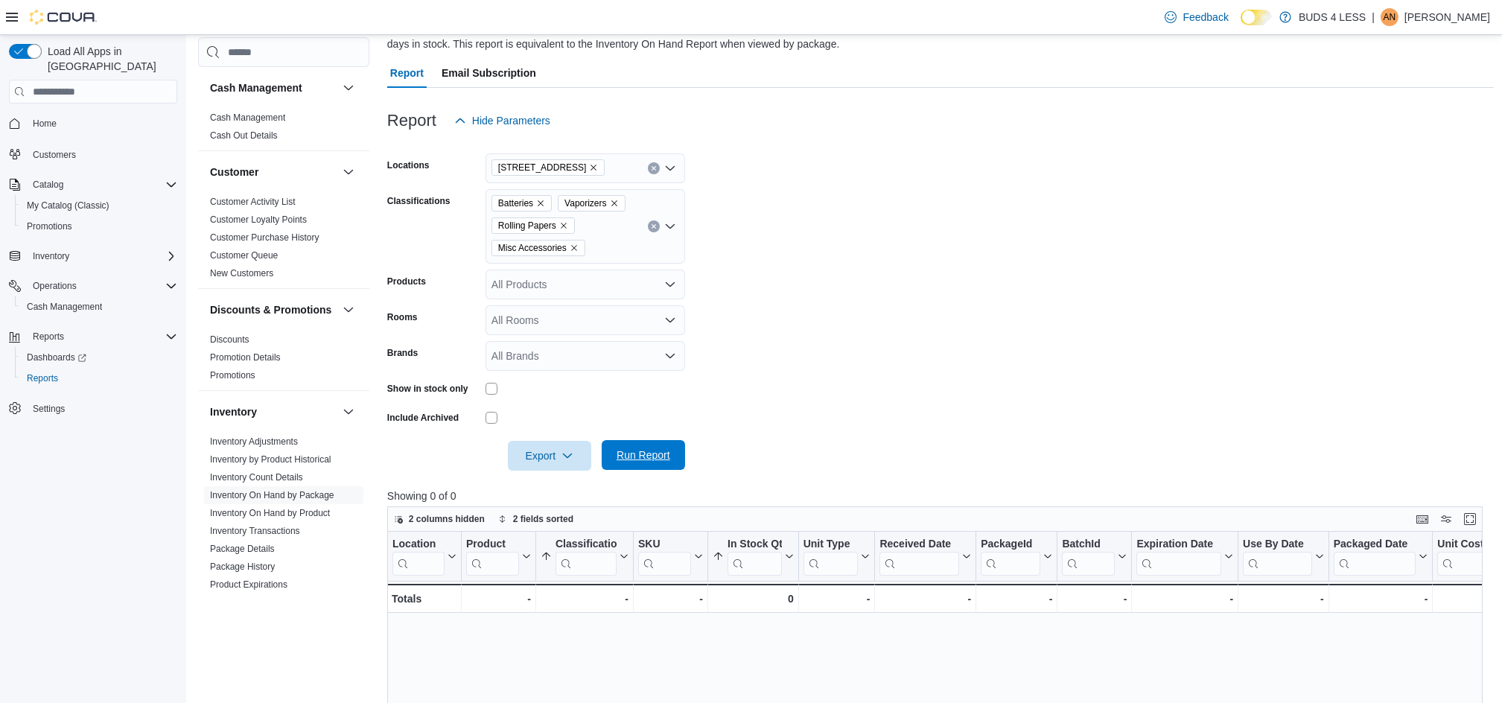
click at [635, 448] on span "Run Report" at bounding box center [644, 455] width 54 height 15
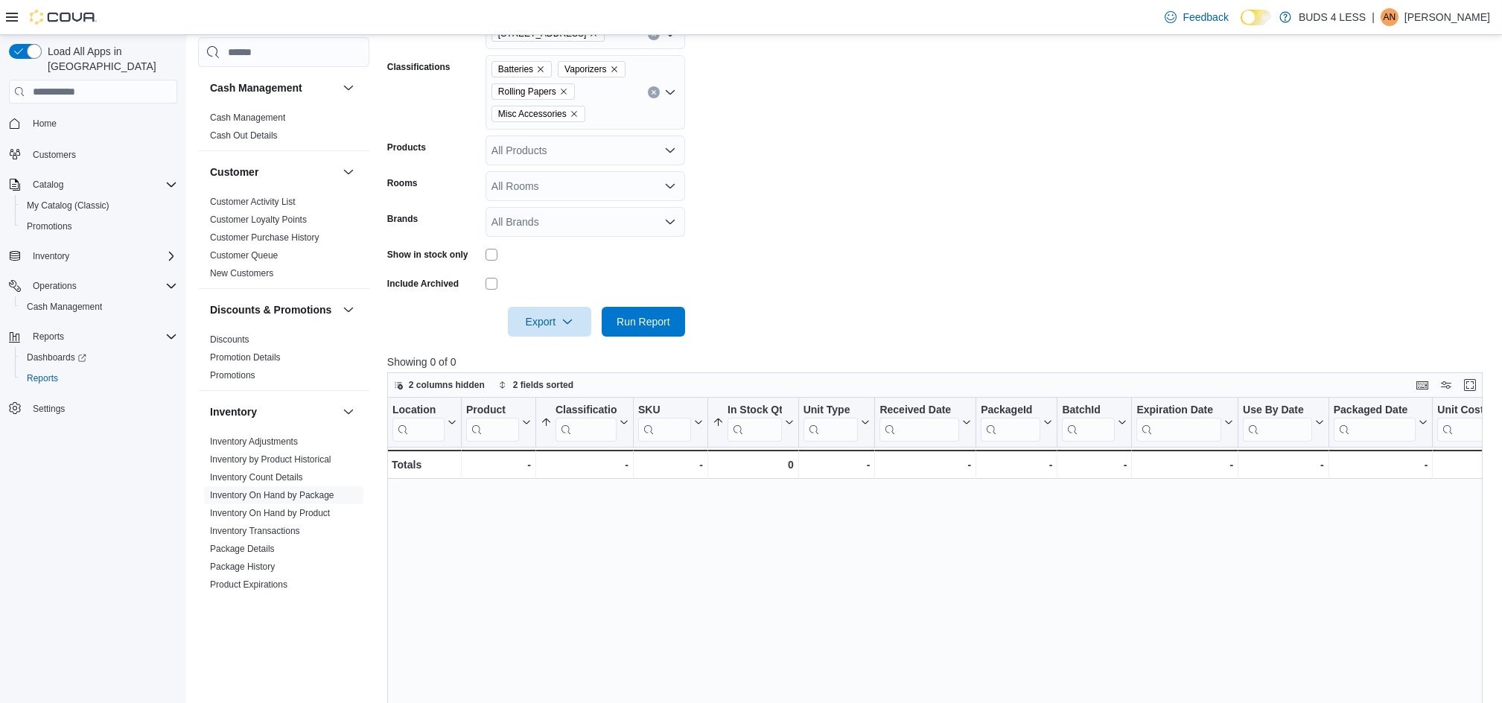
scroll to position [228, 0]
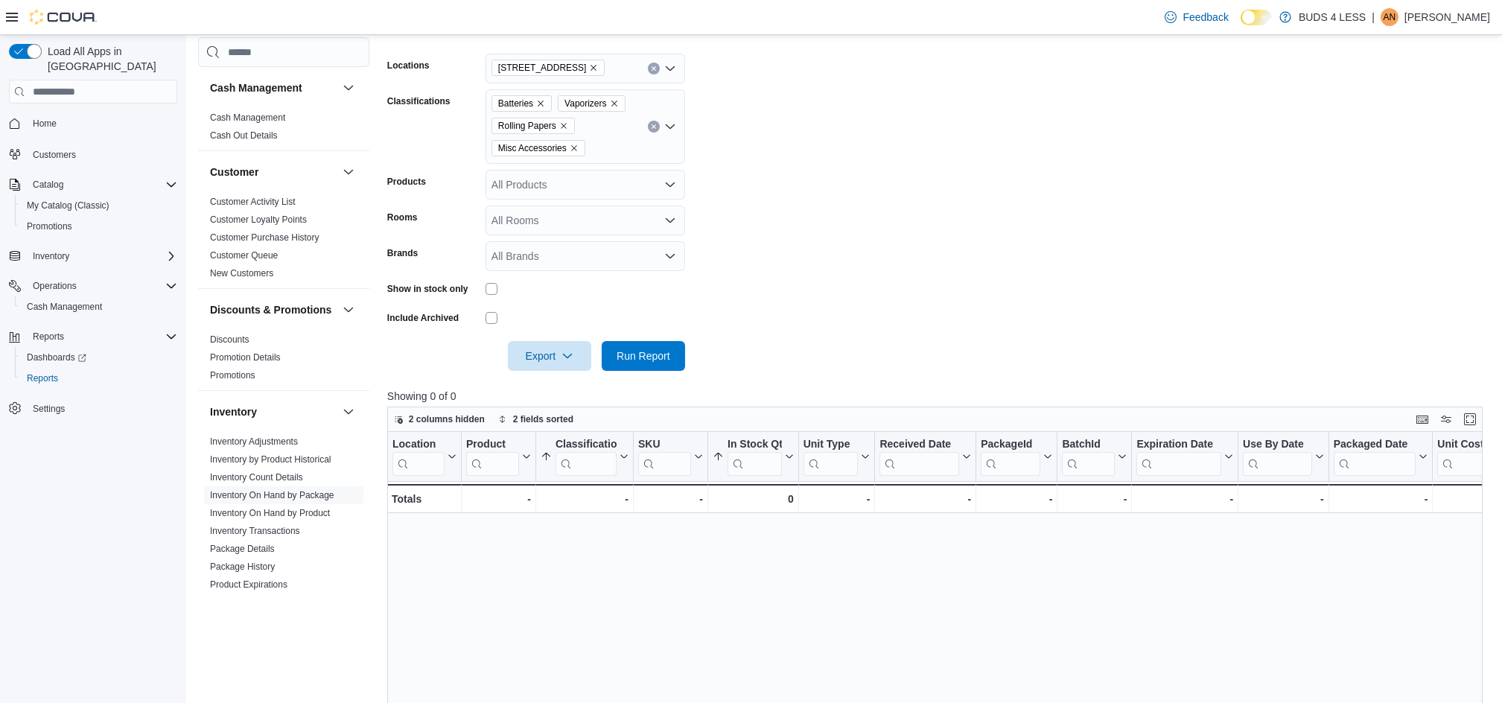
click at [521, 177] on div "All Products" at bounding box center [586, 185] width 200 height 30
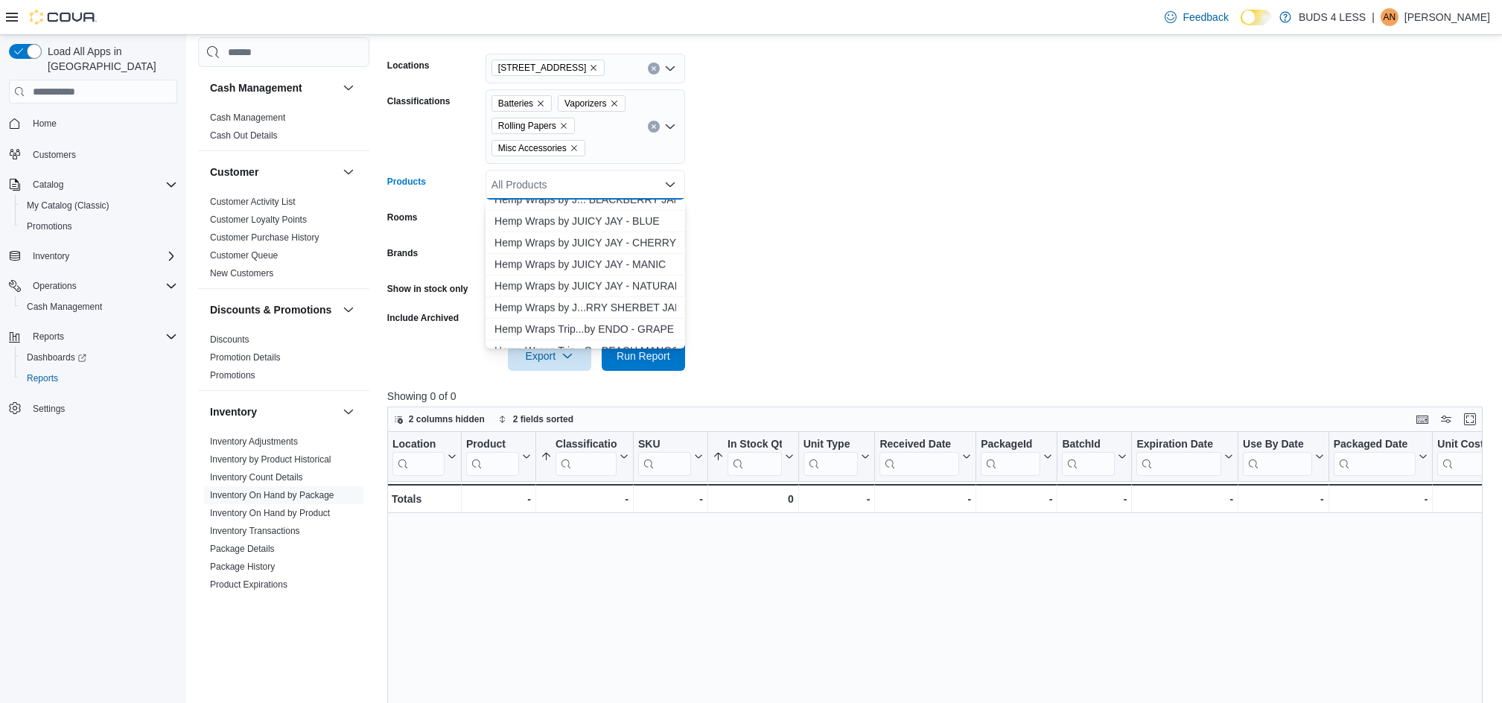
click at [837, 211] on form "Locations [STREET_ADDRESS] Classifications Batteries Vaporizers Rolling Papers …" at bounding box center [940, 203] width 1107 height 335
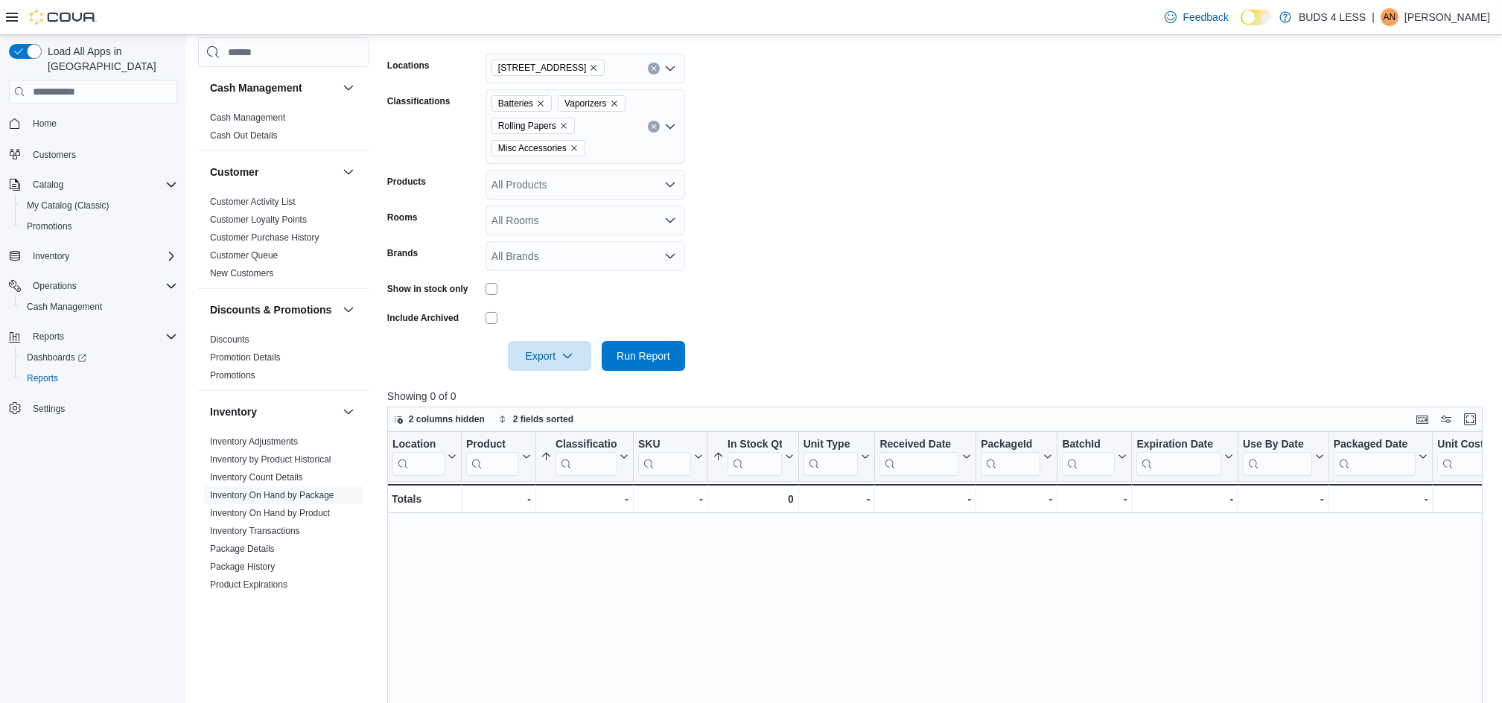
click at [651, 125] on icon "Clear input" at bounding box center [654, 127] width 6 height 6
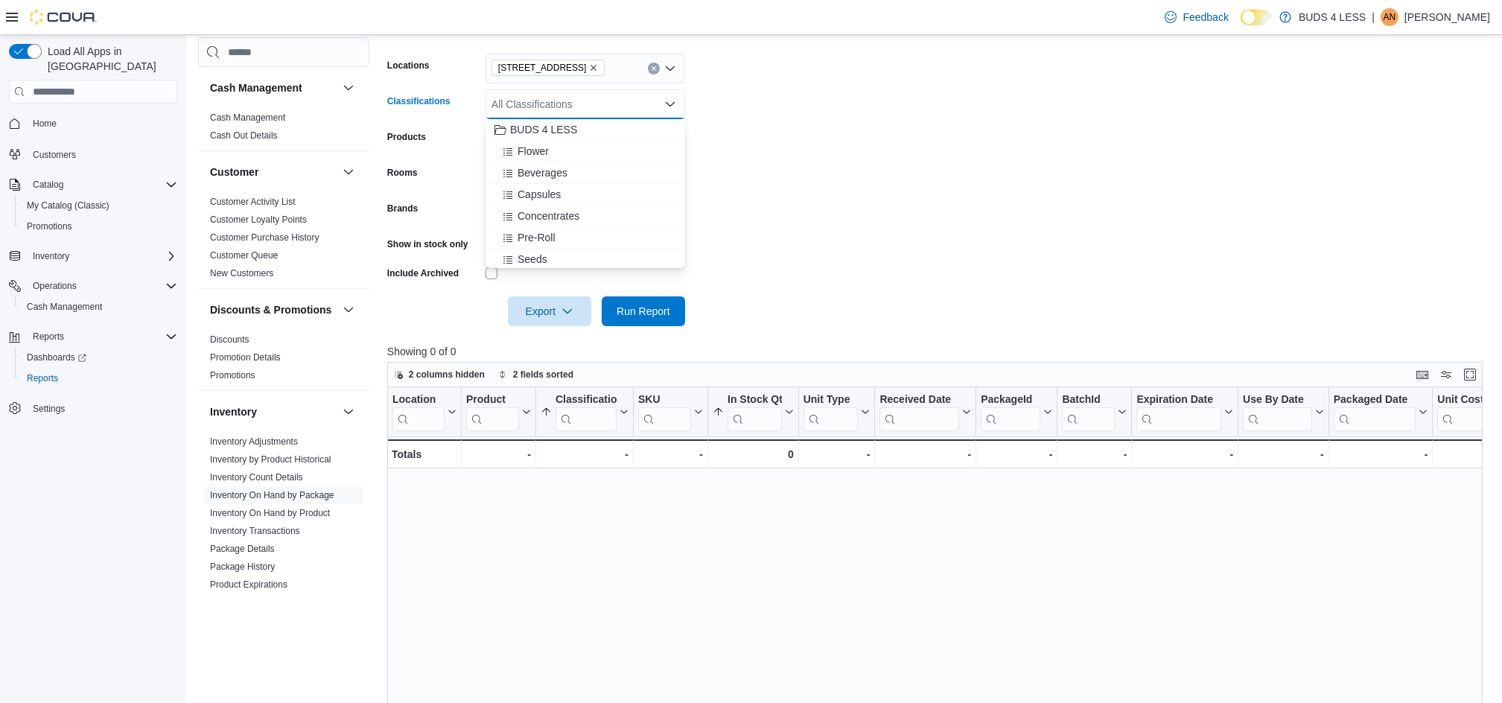
click at [685, 112] on form "Locations [STREET_ADDRESS] Classifications All Classifications Combo box. Selec…" at bounding box center [940, 181] width 1107 height 290
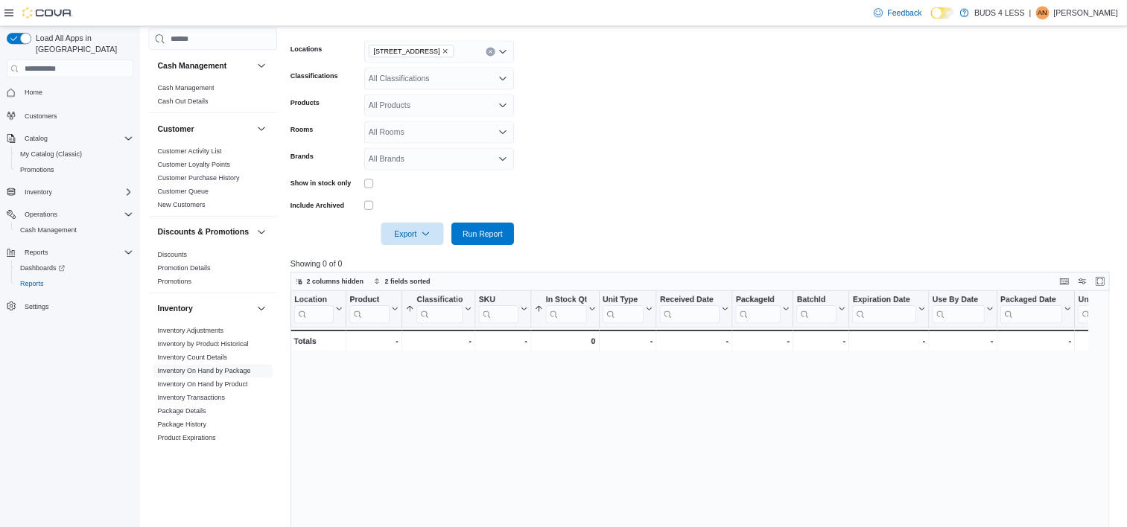
scroll to position [228, 0]
